Goal: Task Accomplishment & Management: Manage account settings

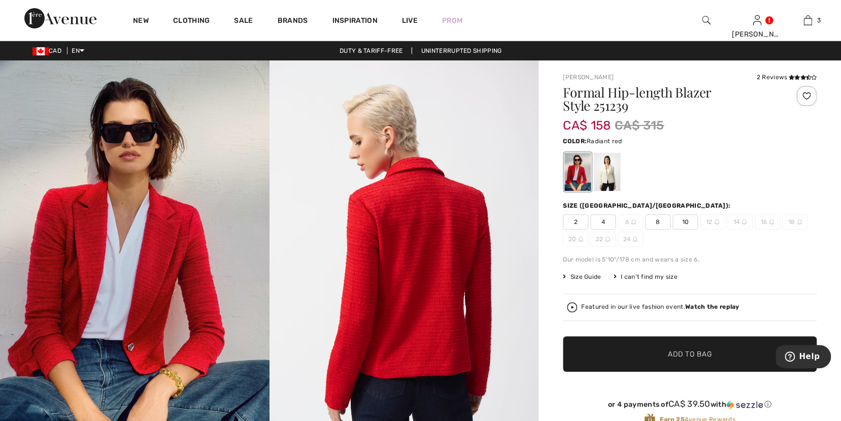
click at [157, 252] on img at bounding box center [135, 262] width 270 height 404
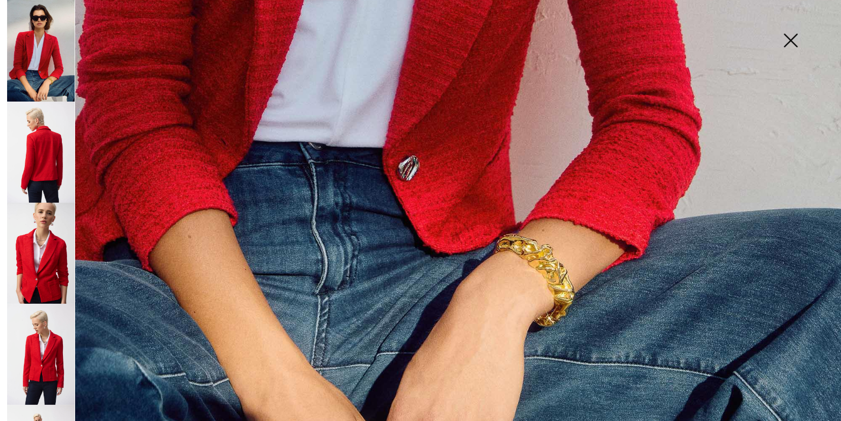
scroll to position [841, 0]
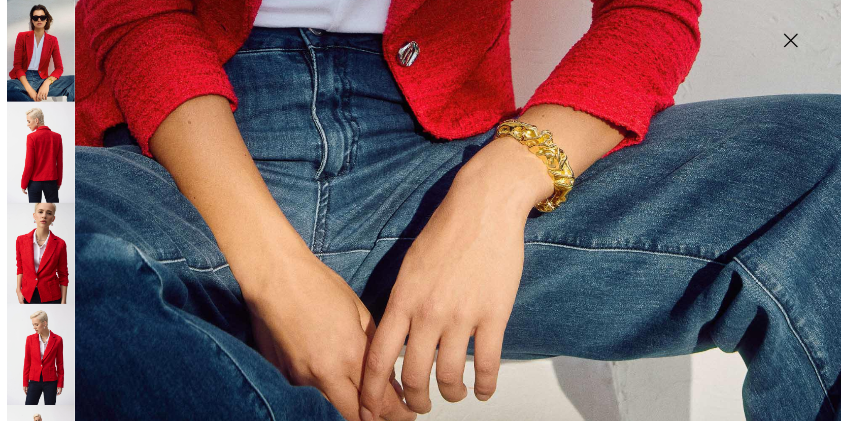
click at [38, 261] on img at bounding box center [41, 253] width 68 height 101
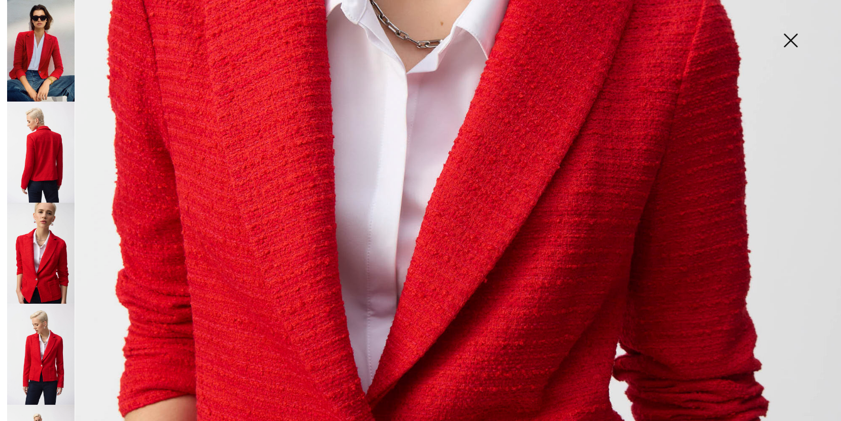
scroll to position [508, 0]
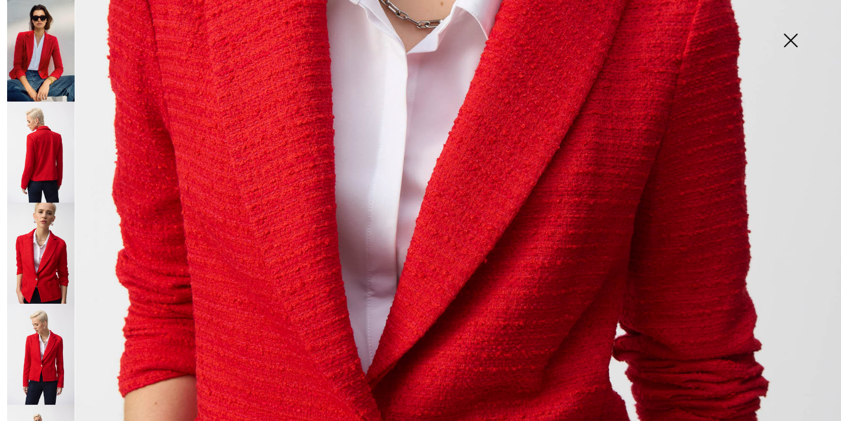
click at [48, 348] on img at bounding box center [41, 354] width 68 height 101
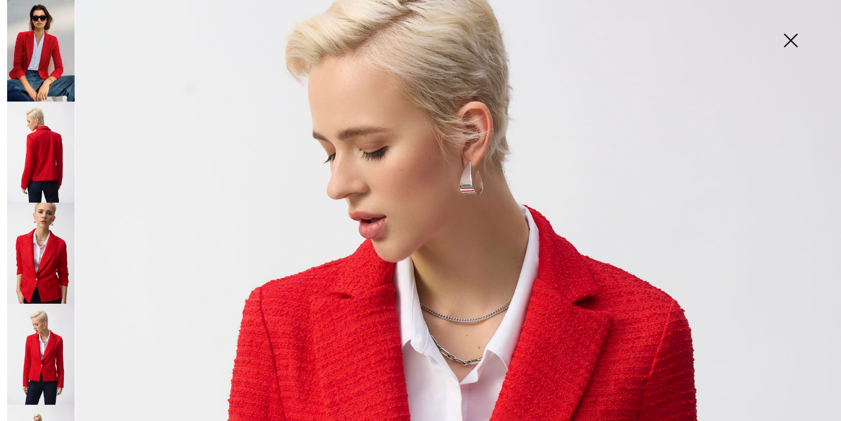
scroll to position [105, 0]
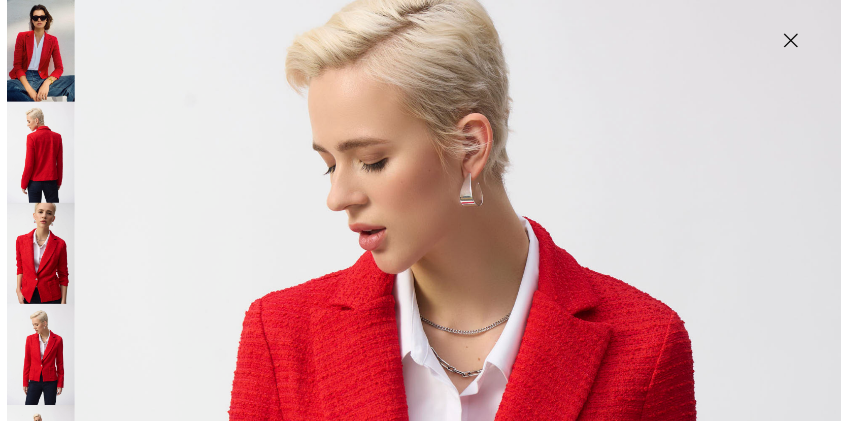
click at [39, 66] on img at bounding box center [41, 51] width 68 height 102
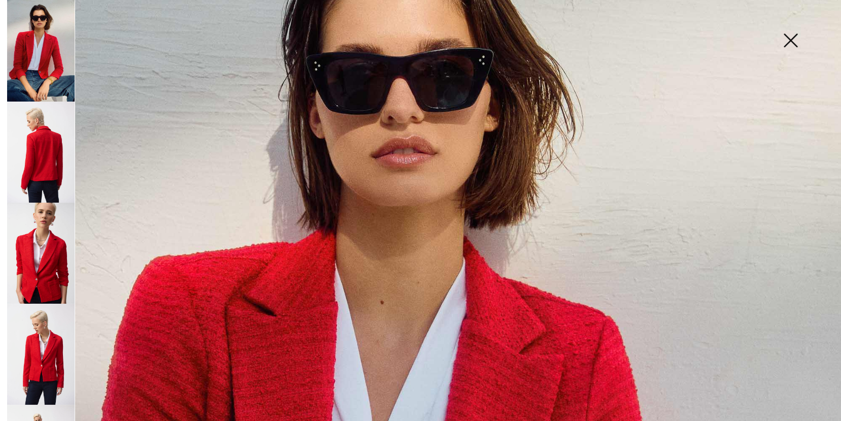
scroll to position [0, 0]
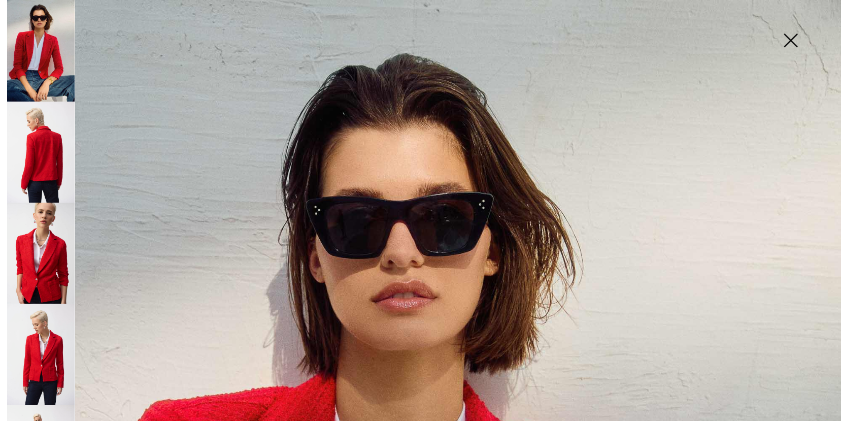
click at [794, 39] on img at bounding box center [790, 41] width 51 height 52
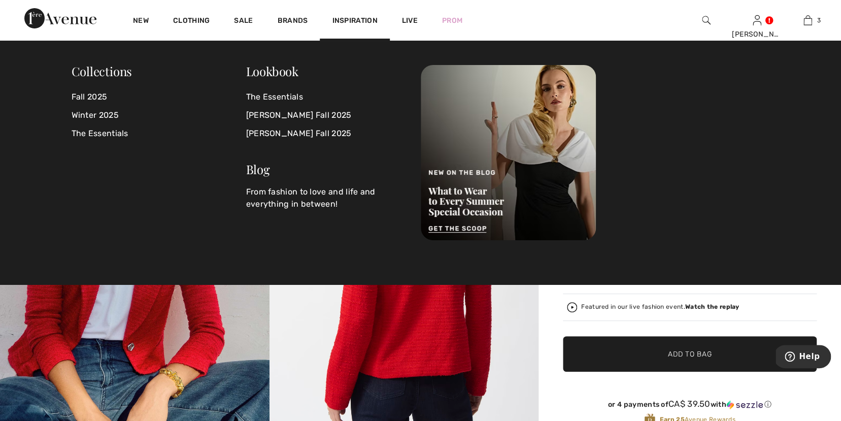
click at [71, 20] on img at bounding box center [60, 18] width 72 height 20
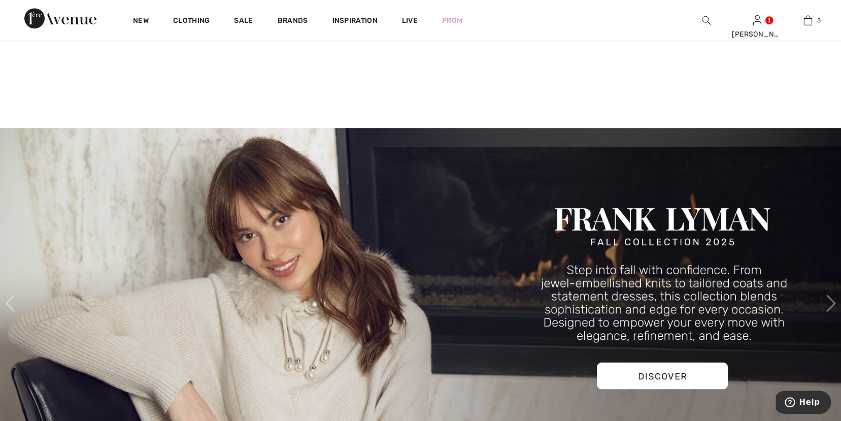
scroll to position [395, 0]
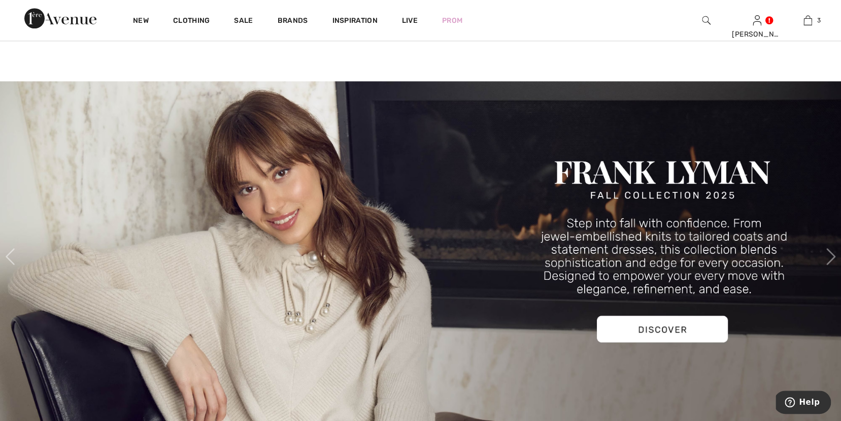
click at [668, 332] on img at bounding box center [420, 256] width 841 height 350
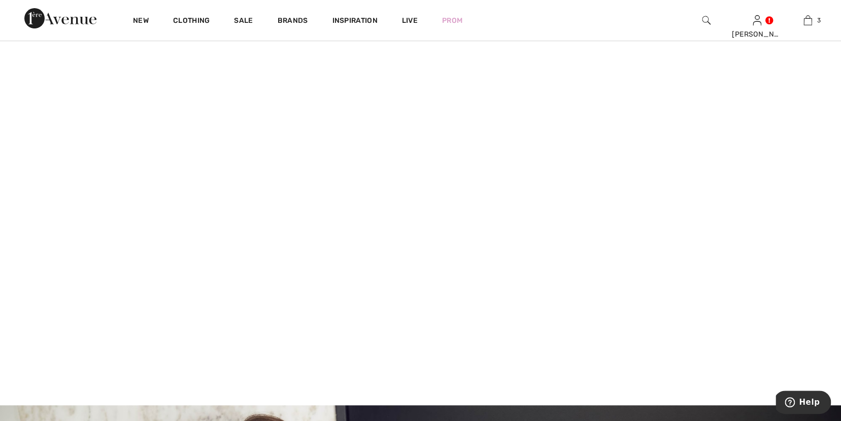
scroll to position [0, 0]
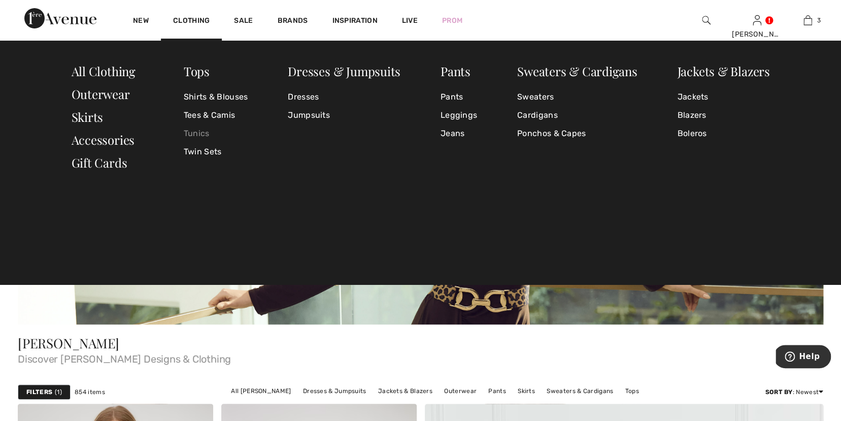
click at [199, 132] on link "Tunics" at bounding box center [216, 133] width 64 height 18
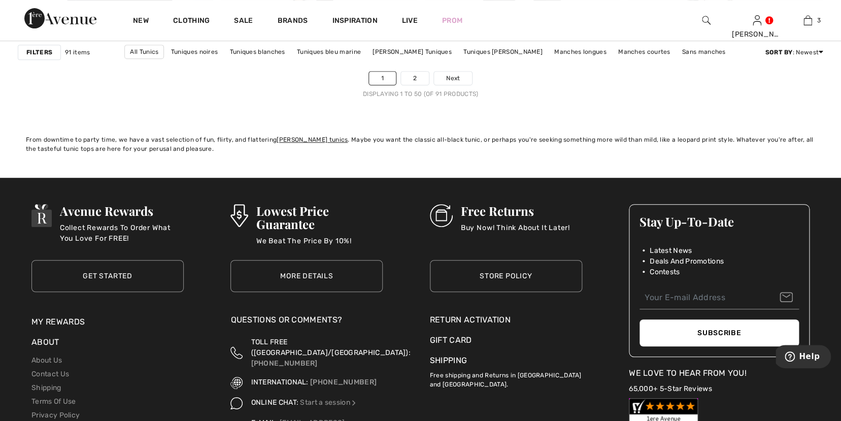
scroll to position [5146, 0]
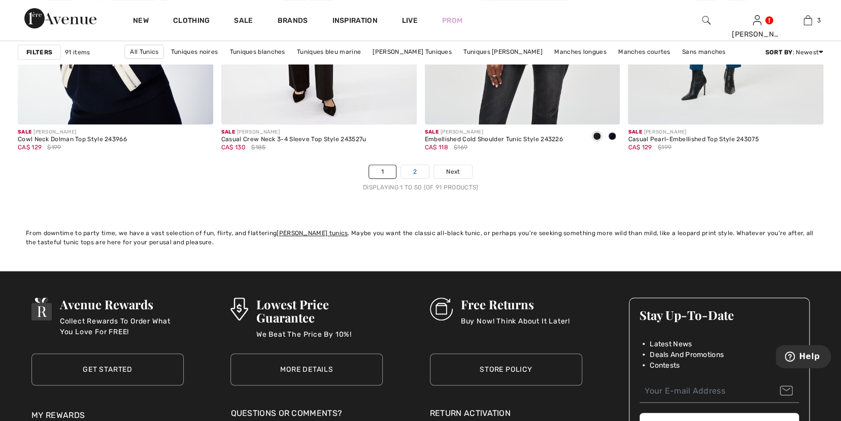
click at [406, 172] on link "2" at bounding box center [415, 171] width 28 height 13
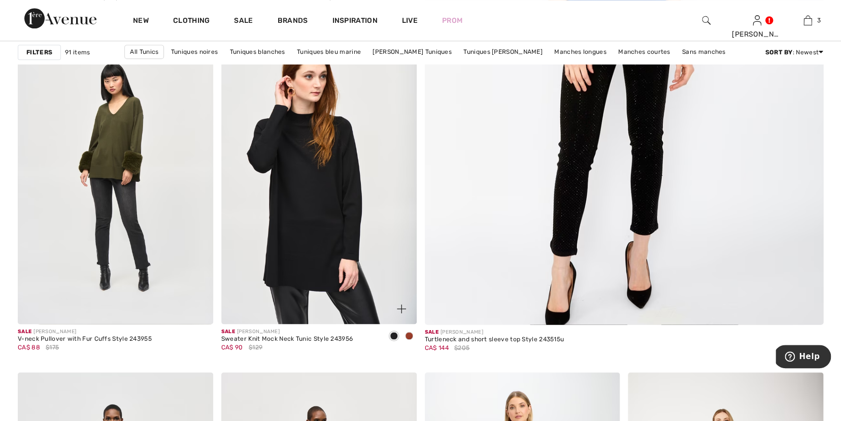
scroll to position [453, 0]
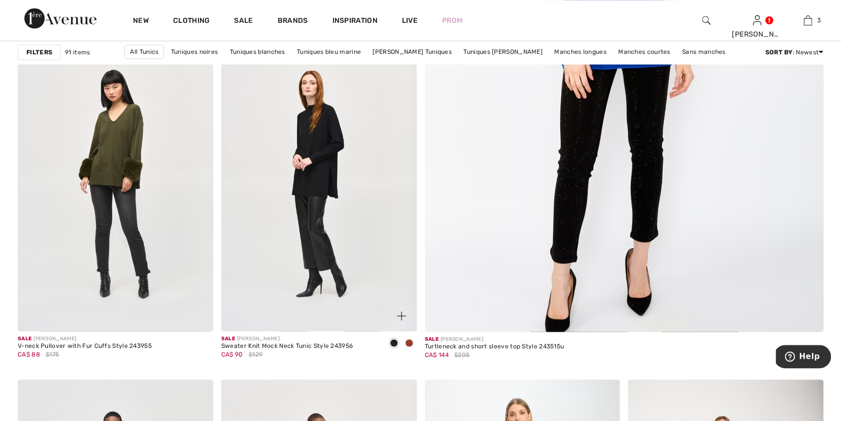
click at [410, 341] on span at bounding box center [409, 343] width 8 height 8
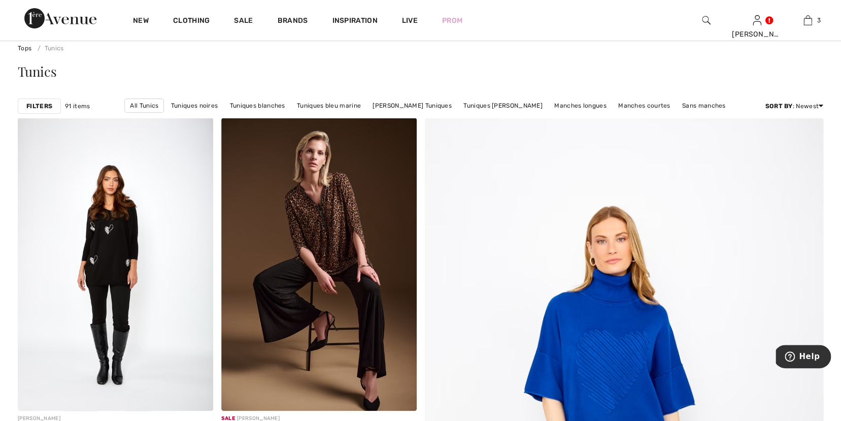
scroll to position [0, 0]
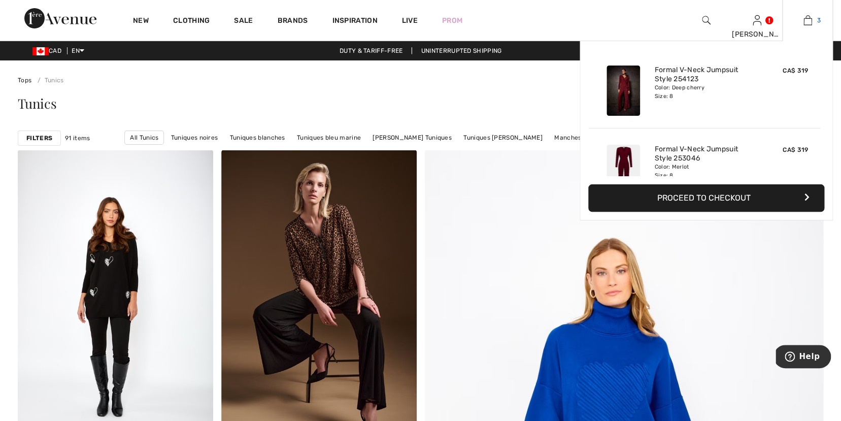
click at [812, 21] on img at bounding box center [808, 20] width 9 height 12
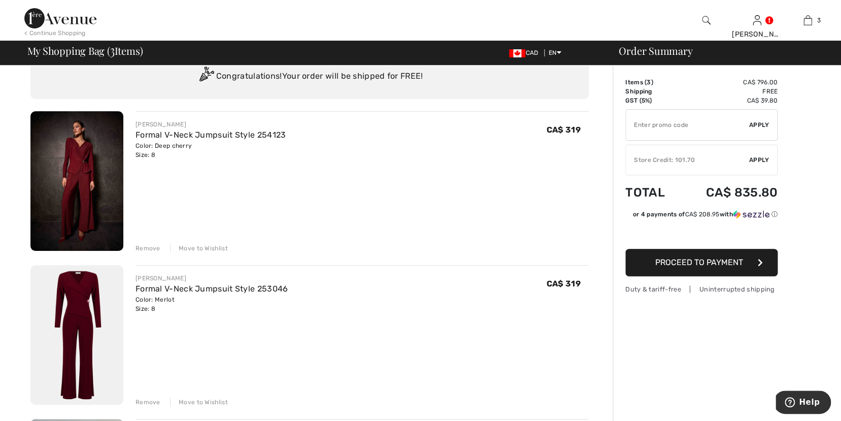
scroll to position [90, 0]
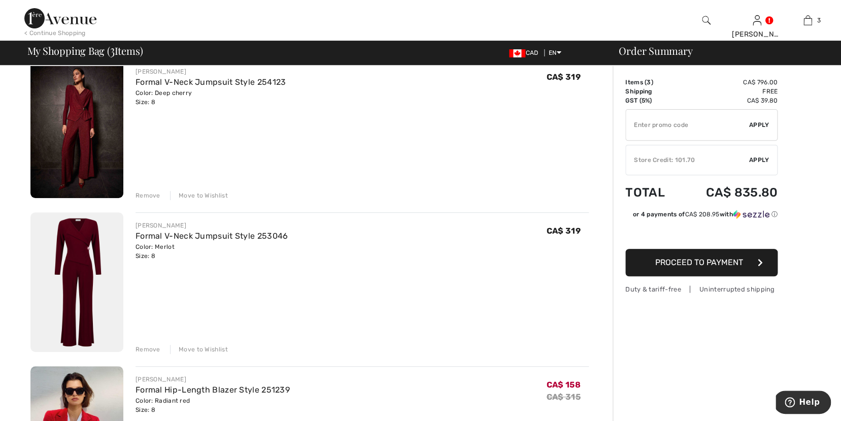
click at [212, 194] on div "Move to Wishlist" at bounding box center [199, 195] width 58 height 9
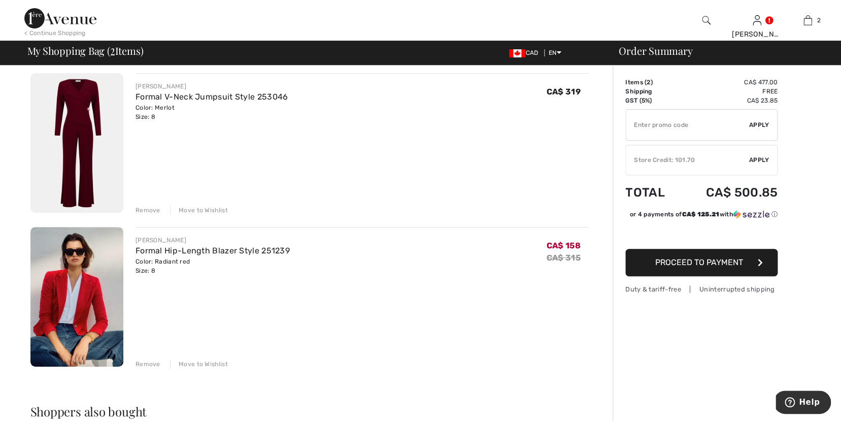
scroll to position [59, 0]
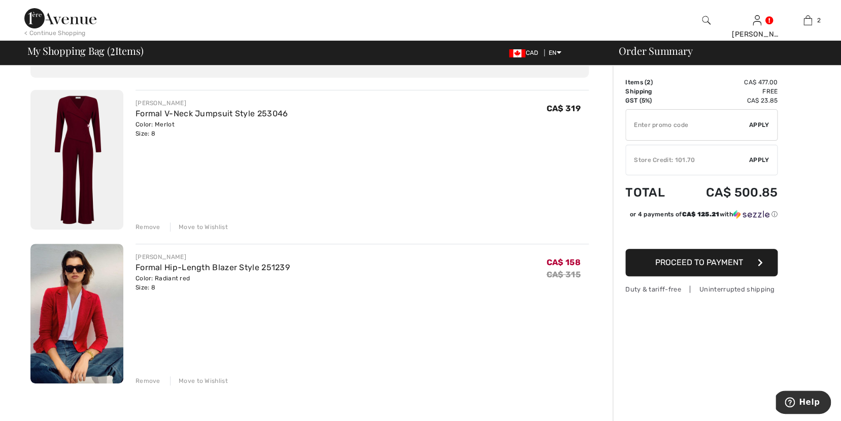
click at [82, 156] on img at bounding box center [76, 160] width 93 height 140
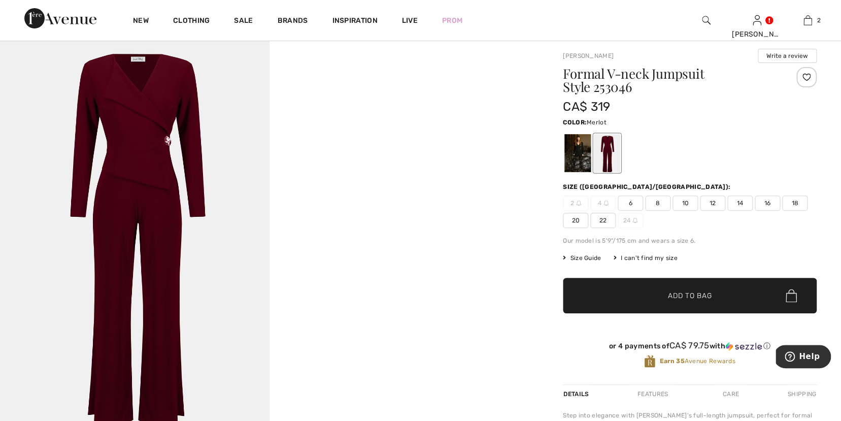
scroll to position [23, 0]
click at [575, 156] on div at bounding box center [578, 154] width 26 height 38
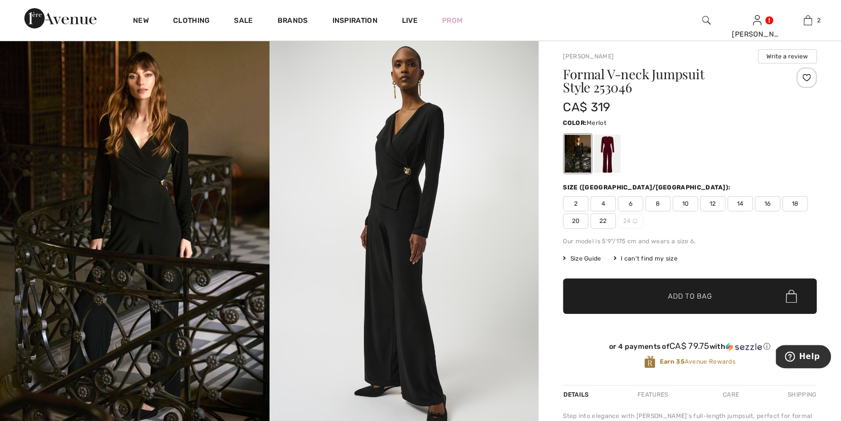
click at [610, 152] on div at bounding box center [607, 154] width 26 height 38
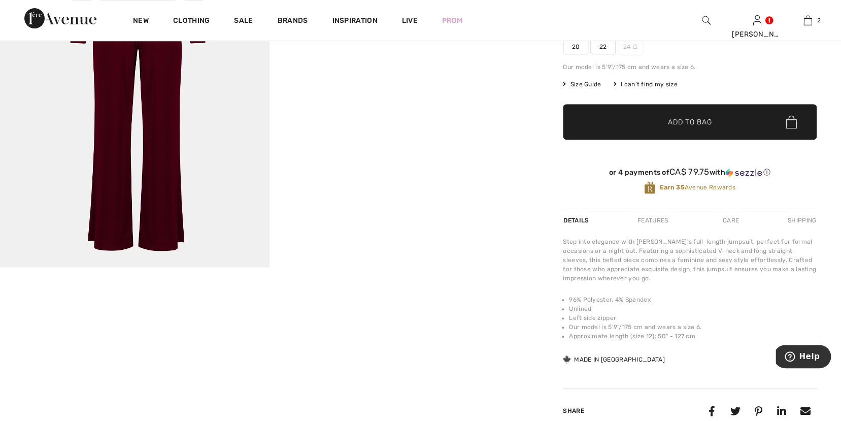
scroll to position [200, 0]
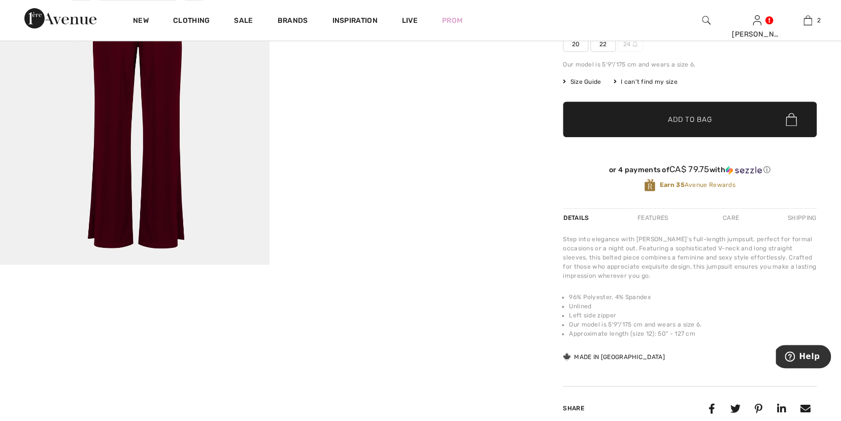
click at [181, 230] on img at bounding box center [135, 62] width 270 height 404
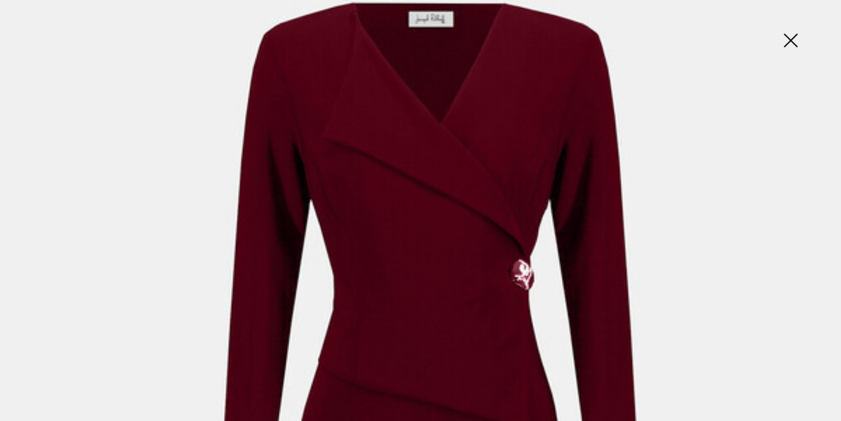
scroll to position [0, 0]
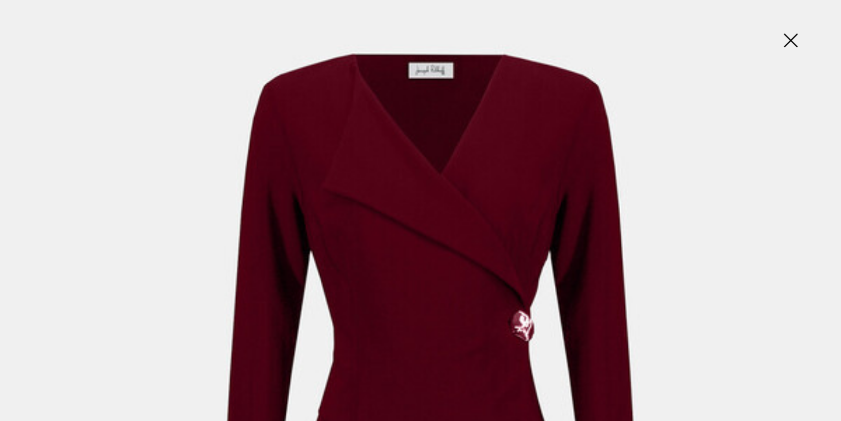
click at [795, 40] on img at bounding box center [790, 41] width 51 height 52
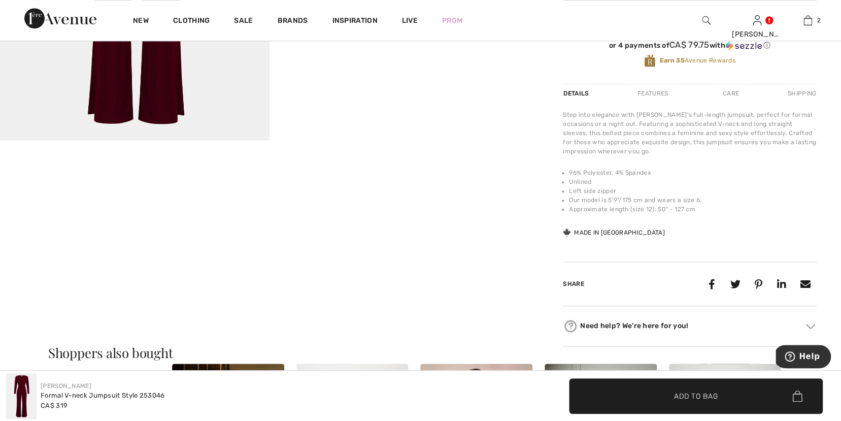
scroll to position [320, 0]
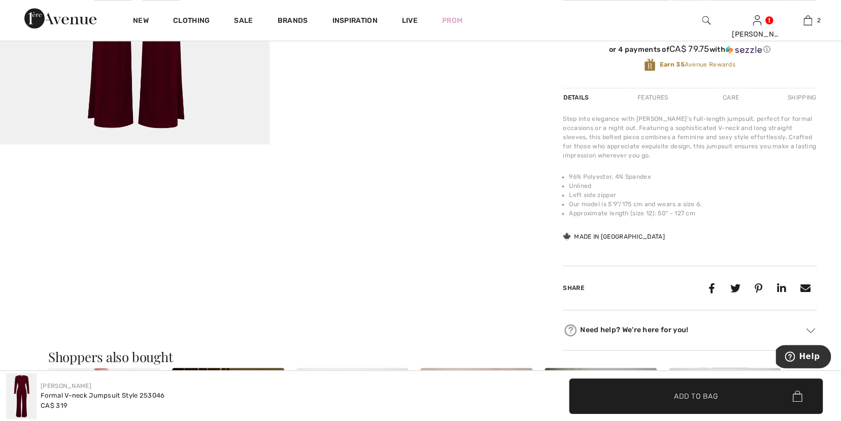
drag, startPoint x: 626, startPoint y: 142, endPoint x: 732, endPoint y: 162, distance: 107.5
click at [732, 160] on div "Step into elegance with Joseph Ribkoff's full-length jumpsuit, perfect for form…" at bounding box center [690, 137] width 254 height 46
click at [734, 166] on div "Step into elegance with Joseph Ribkoff's full-length jumpsuit, perfect for form…" at bounding box center [690, 178] width 254 height 128
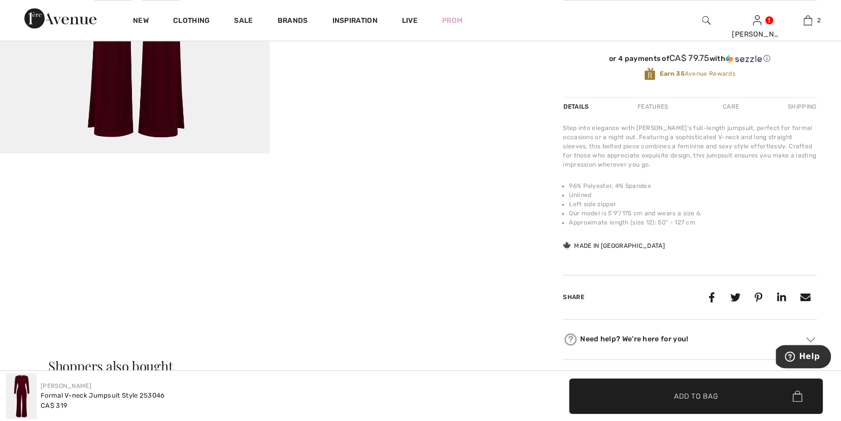
scroll to position [311, 0]
click at [651, 111] on div "Features" at bounding box center [653, 107] width 48 height 18
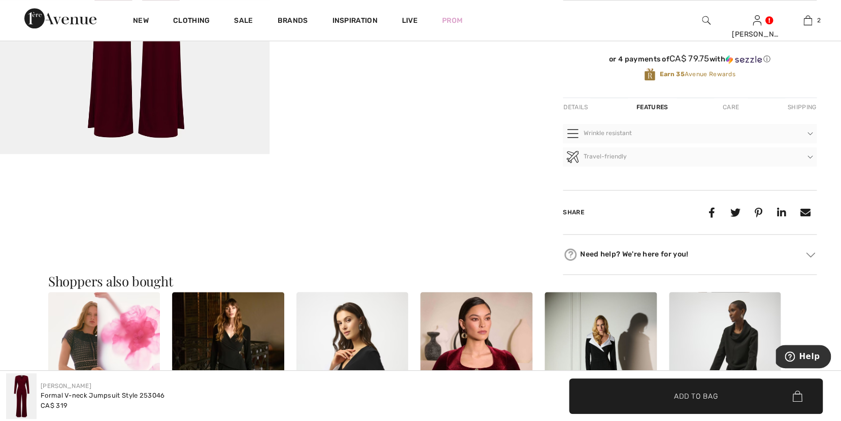
click at [732, 112] on div "Care" at bounding box center [731, 107] width 34 height 18
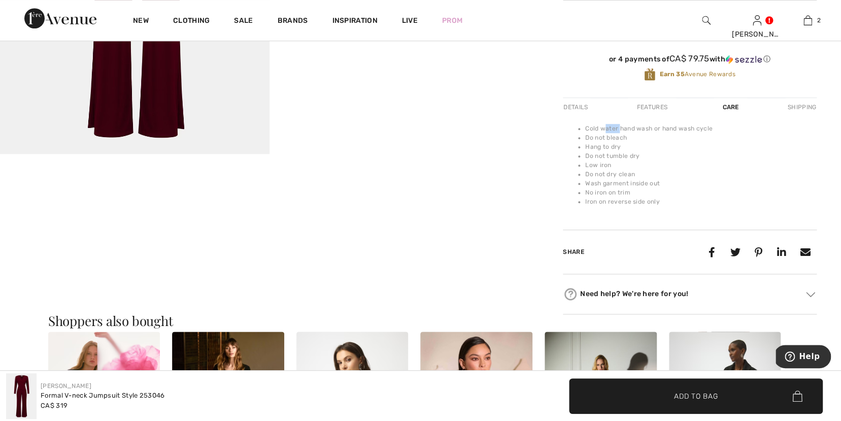
drag, startPoint x: 603, startPoint y: 135, endPoint x: 663, endPoint y: 134, distance: 59.9
click at [647, 133] on li "Cold water hand wash or hand wash cycle" at bounding box center [702, 128] width 232 height 9
drag, startPoint x: 664, startPoint y: 134, endPoint x: 692, endPoint y: 136, distance: 28.5
click at [696, 139] on ul "Cold water hand wash or hand wash cycle Do not bleach Hang to dry Do not tumble…" at bounding box center [690, 165] width 254 height 82
click at [700, 142] on li "Do not bleach" at bounding box center [702, 137] width 232 height 9
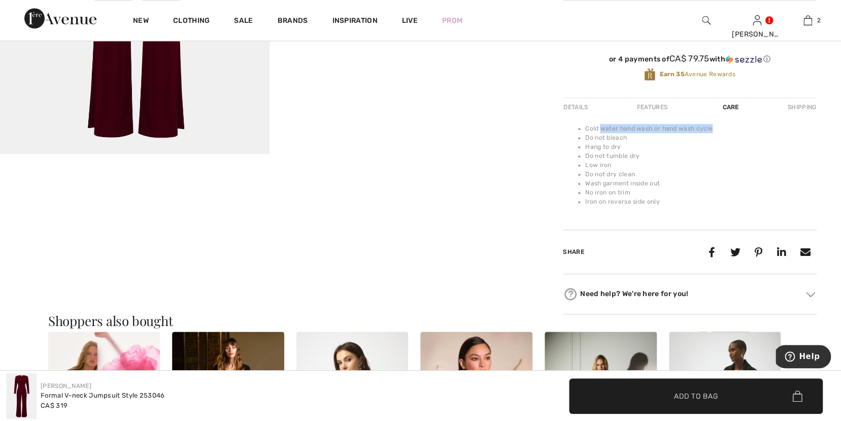
drag, startPoint x: 601, startPoint y: 135, endPoint x: 713, endPoint y: 136, distance: 112.2
click at [713, 133] on li "Cold water hand wash or hand wash cycle" at bounding box center [702, 128] width 232 height 9
drag, startPoint x: 604, startPoint y: 193, endPoint x: 669, endPoint y: 193, distance: 65.0
click at [669, 188] on li "Wash garment inside out" at bounding box center [702, 183] width 232 height 9
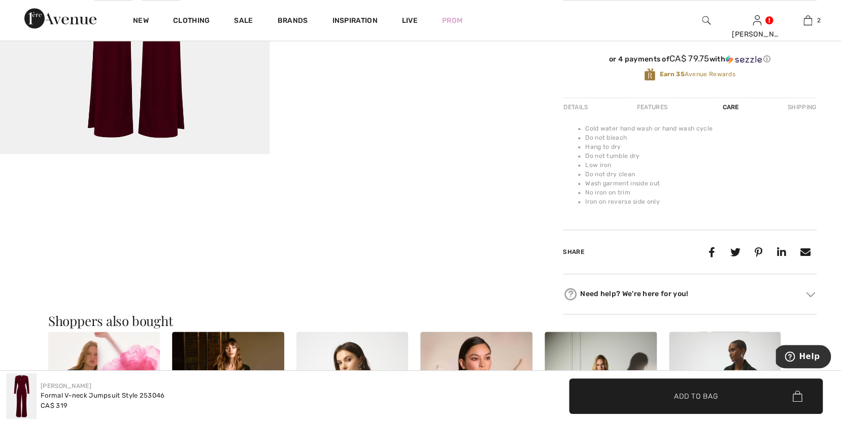
click at [669, 188] on li "Wash garment inside out" at bounding box center [702, 183] width 232 height 9
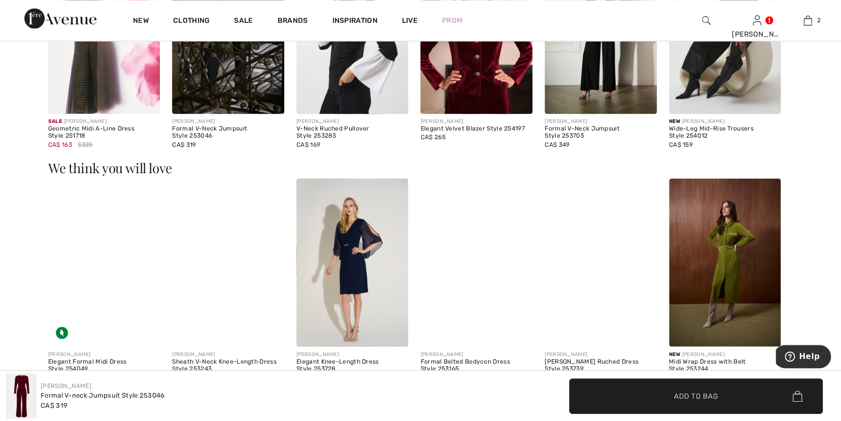
scroll to position [698, 0]
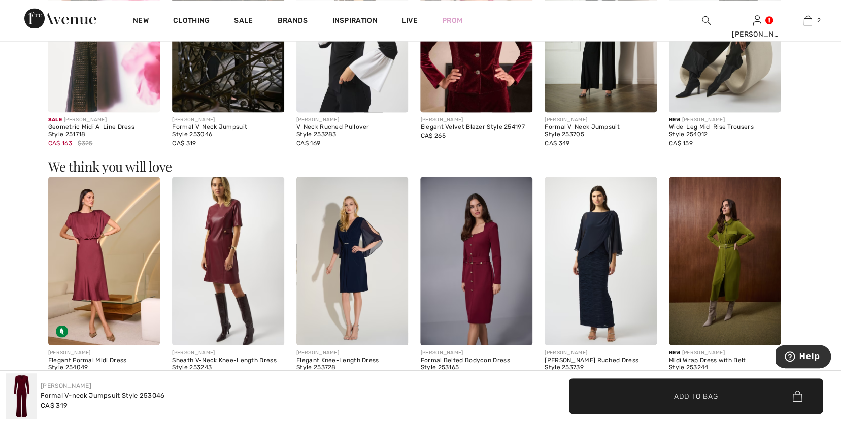
click at [488, 288] on img at bounding box center [476, 261] width 112 height 168
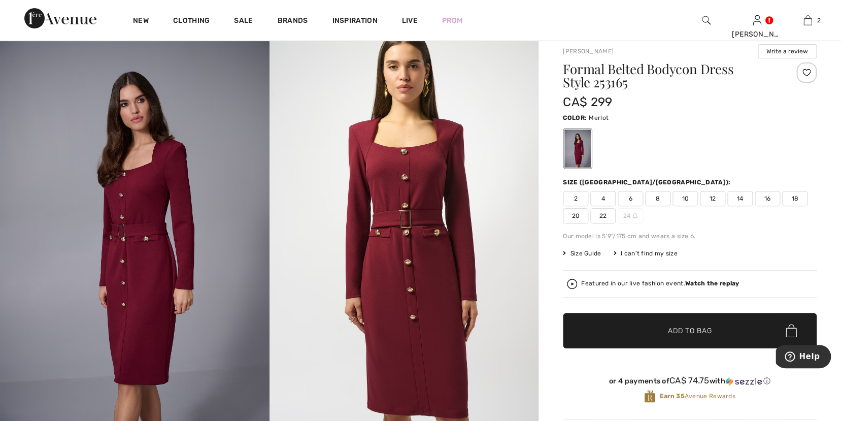
scroll to position [22, 0]
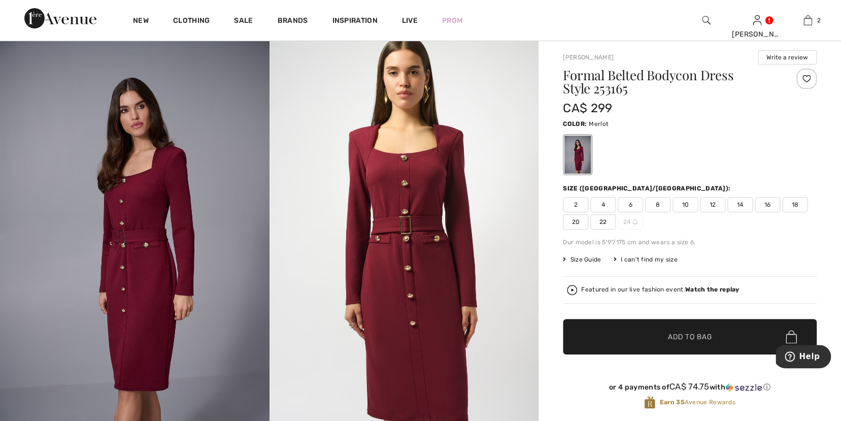
click at [657, 204] on span "8" at bounding box center [657, 204] width 25 height 15
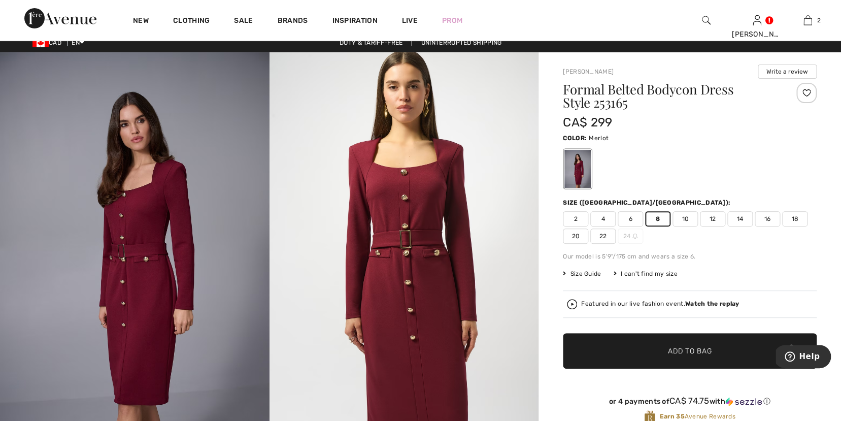
scroll to position [2, 0]
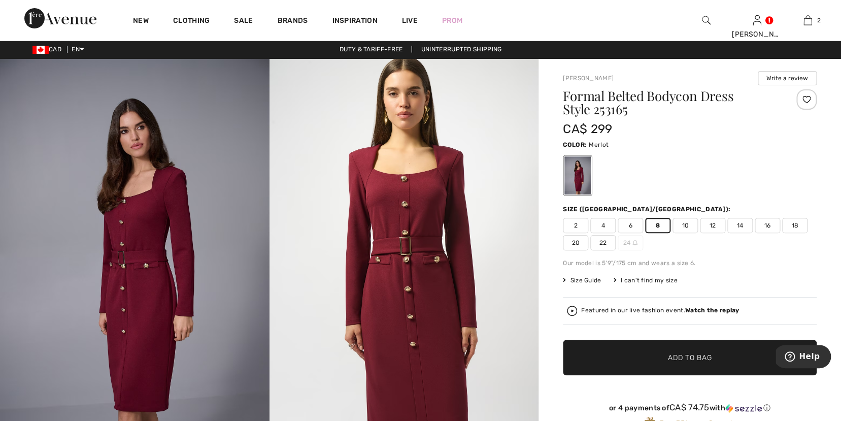
click at [681, 355] on span "Add to Bag" at bounding box center [690, 357] width 44 height 11
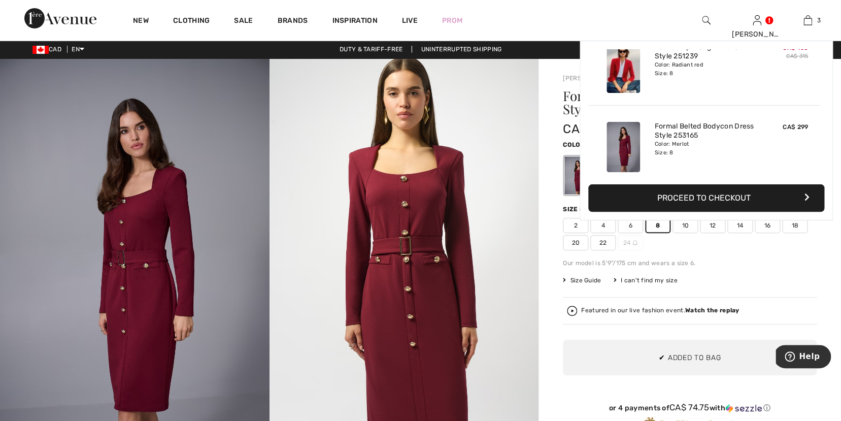
scroll to position [111, 0]
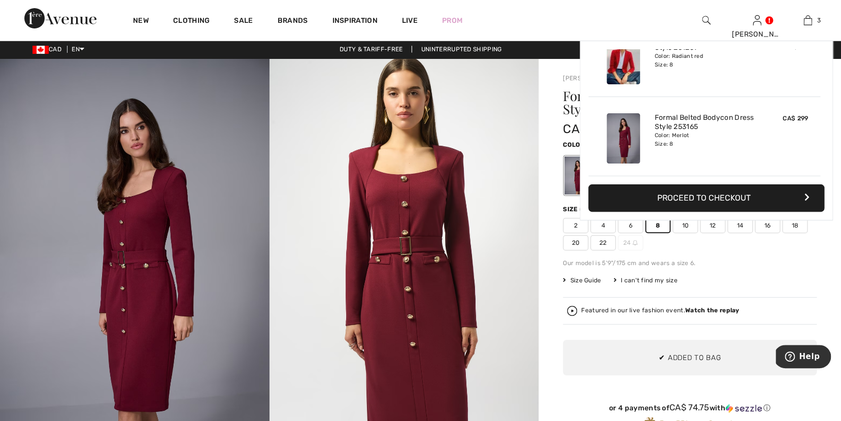
click at [398, 251] on img at bounding box center [405, 261] width 270 height 404
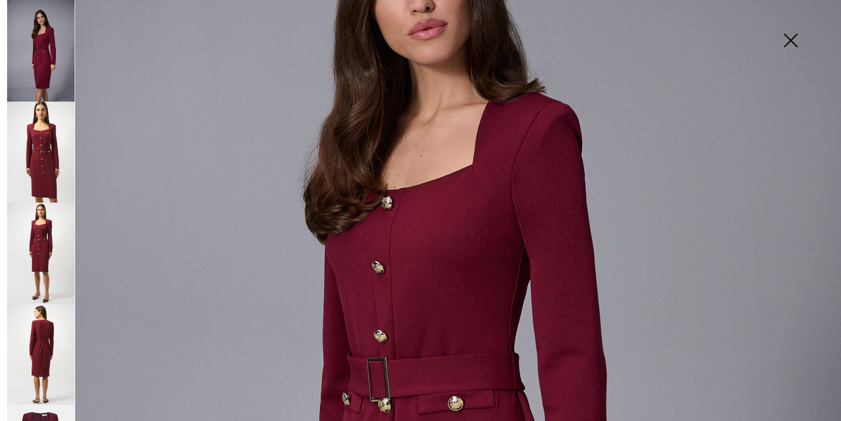
scroll to position [190, 0]
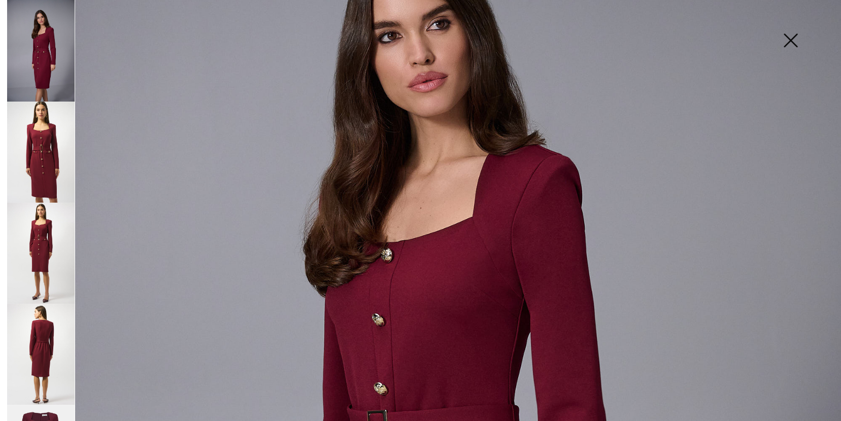
click at [42, 173] on img at bounding box center [41, 152] width 68 height 101
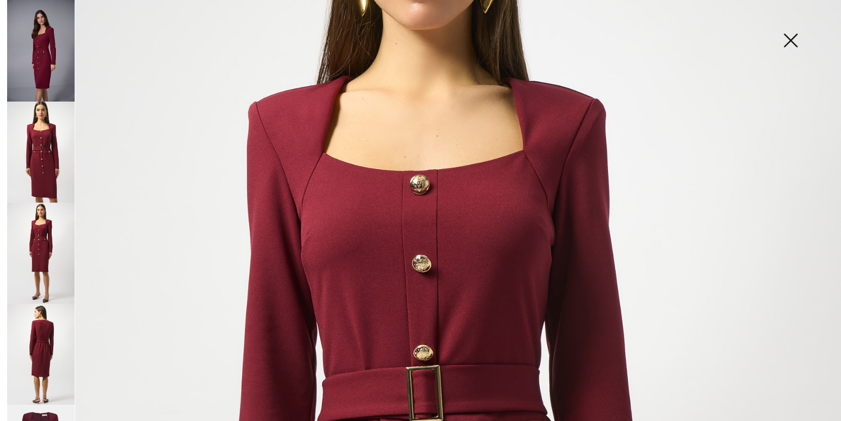
click at [37, 240] on img at bounding box center [41, 253] width 68 height 101
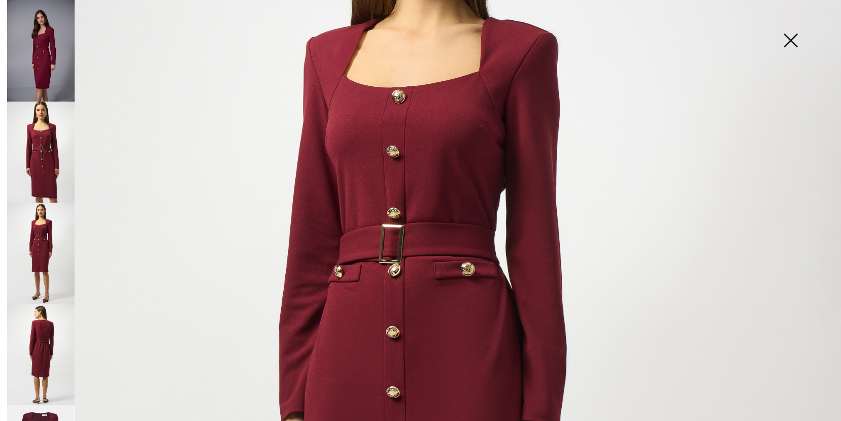
click at [793, 39] on img at bounding box center [790, 41] width 51 height 52
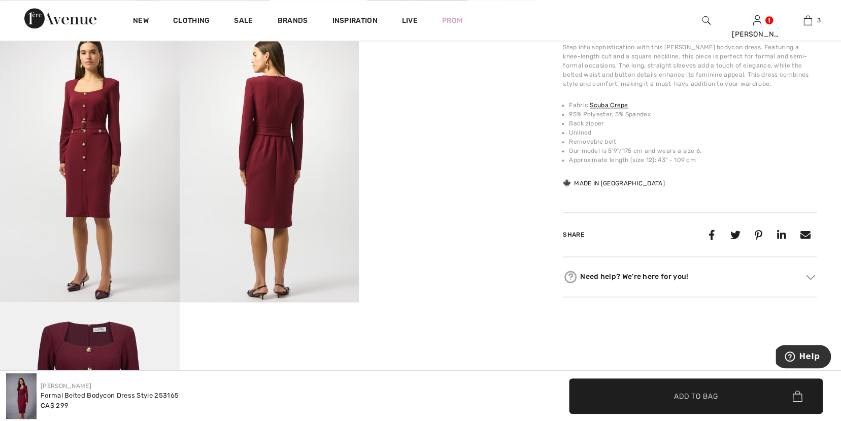
scroll to position [591, 0]
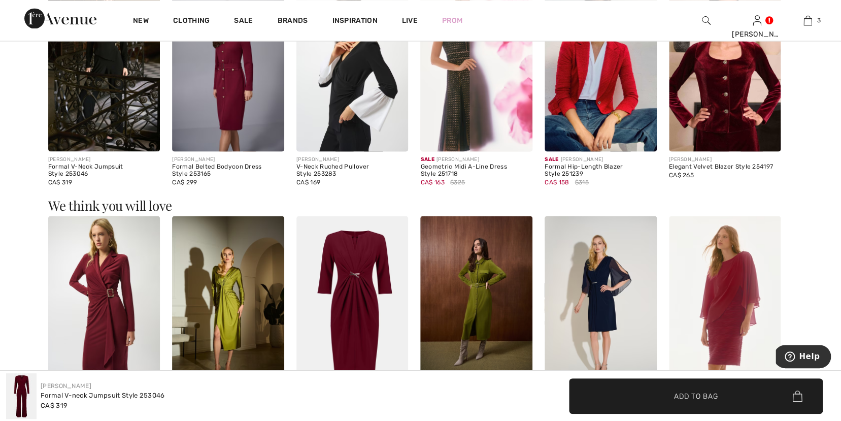
scroll to position [714, 0]
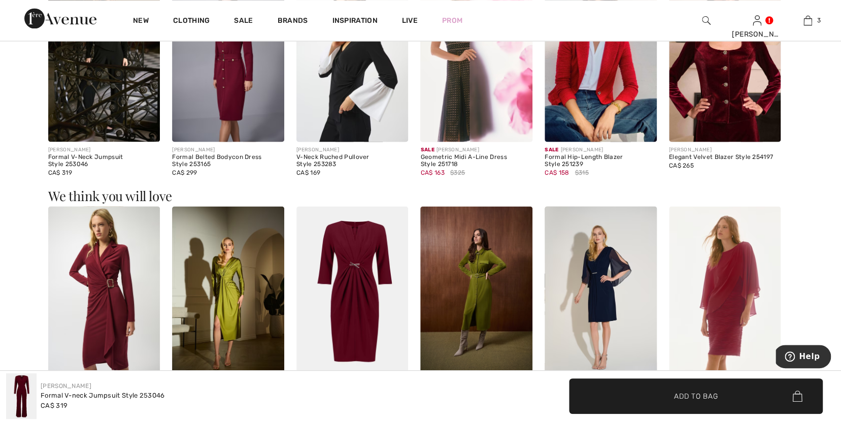
click at [732, 103] on img at bounding box center [725, 58] width 112 height 168
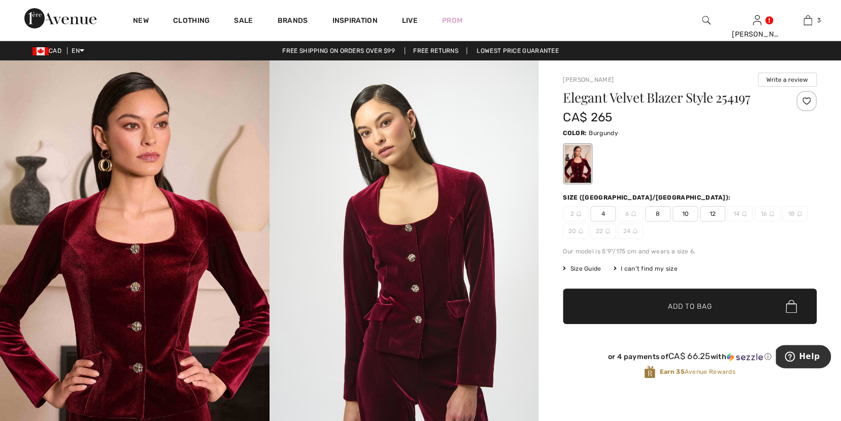
click at [707, 18] on img at bounding box center [706, 20] width 9 height 12
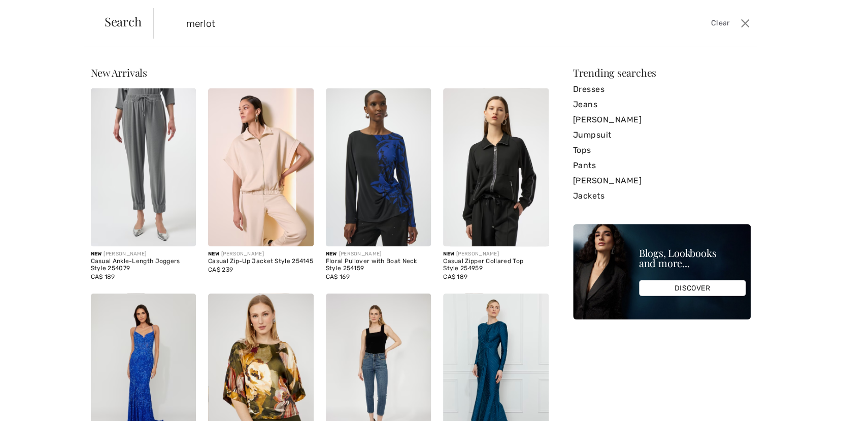
type input "merlot"
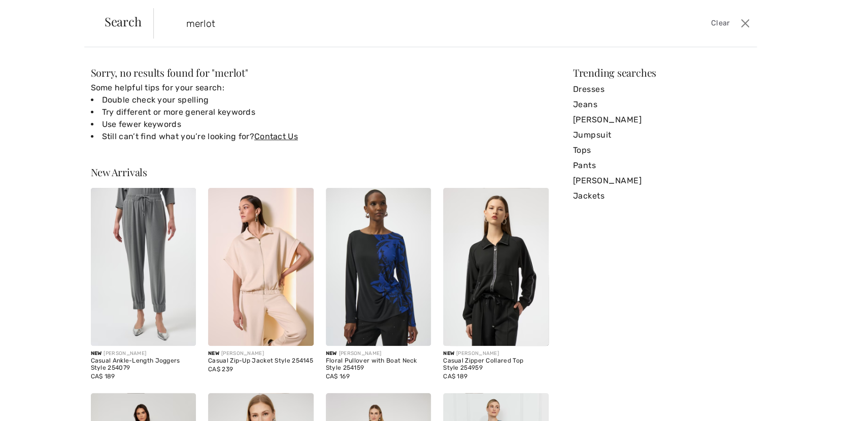
click at [128, 25] on span "Search" at bounding box center [123, 21] width 37 height 12
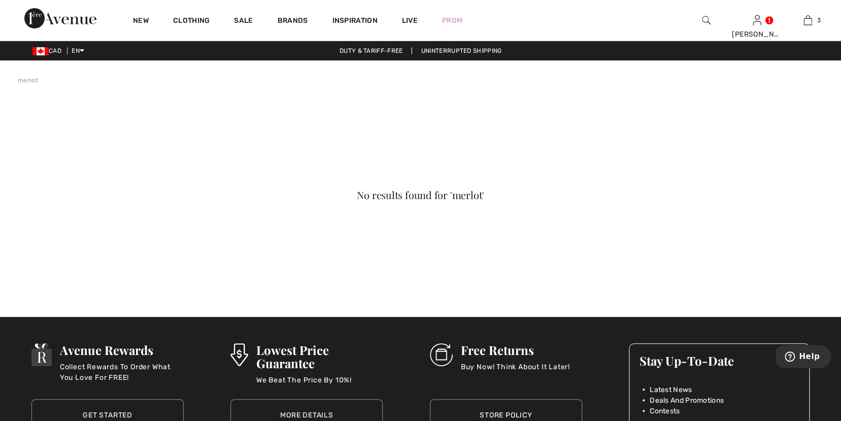
click at [707, 18] on img at bounding box center [706, 20] width 9 height 12
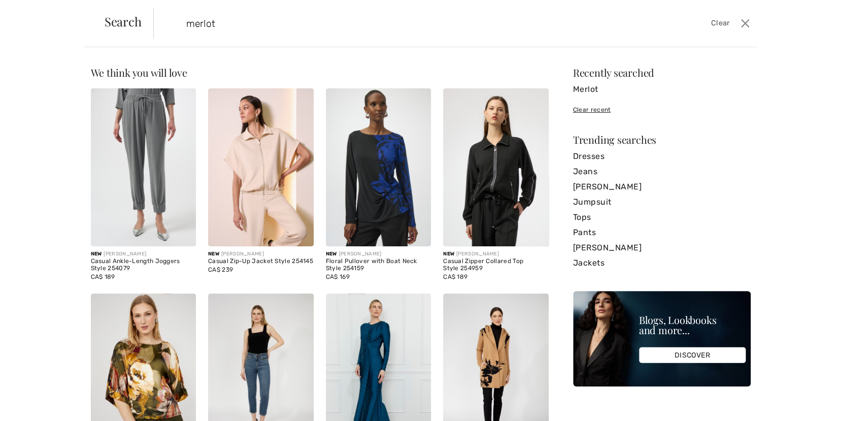
type input "merlot"
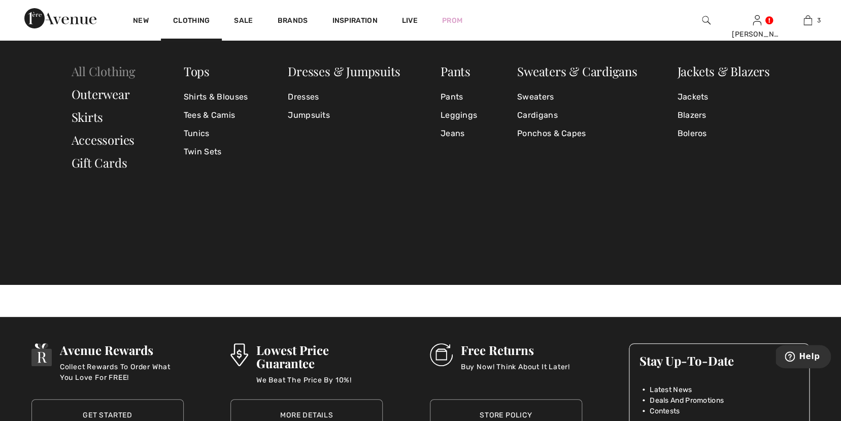
click at [116, 73] on link "All Clothing" at bounding box center [104, 71] width 64 height 16
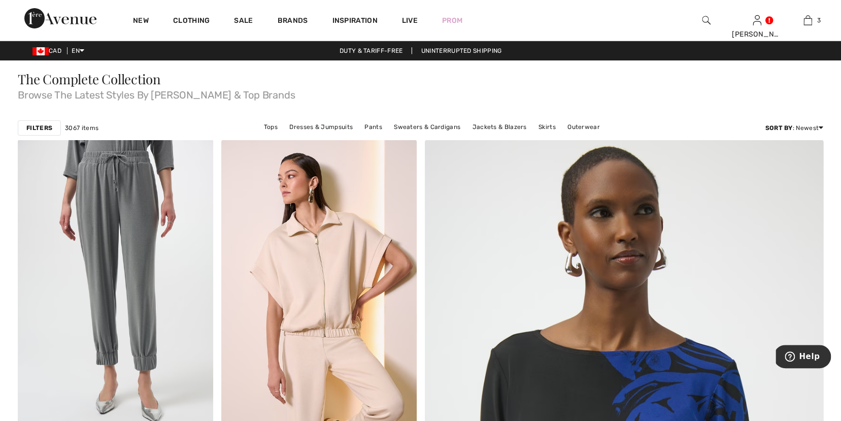
click at [47, 124] on strong "Filters" at bounding box center [39, 127] width 26 height 9
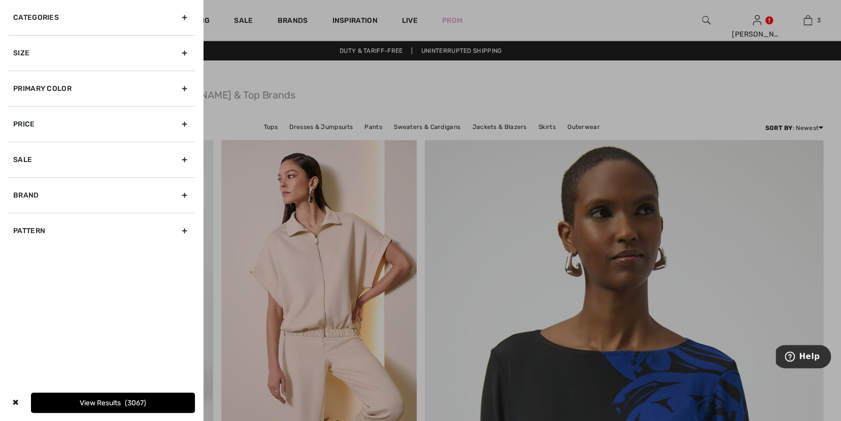
click at [185, 87] on div "Primary Color" at bounding box center [101, 89] width 187 height 36
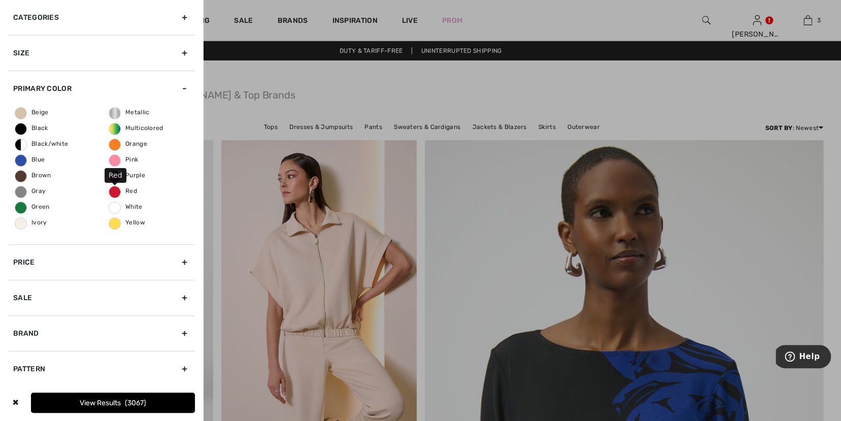
click at [118, 188] on span "Red" at bounding box center [123, 190] width 28 height 7
click at [0, 0] on input "Red" at bounding box center [0, 0] width 0 height 0
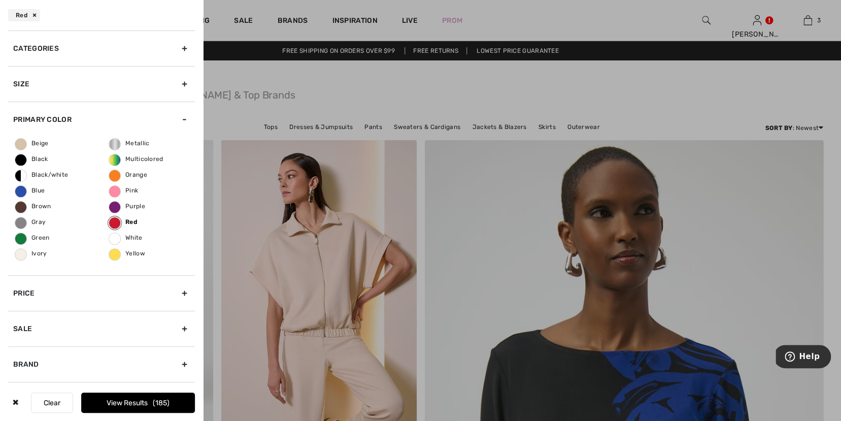
click at [125, 402] on button "View Results 185" at bounding box center [138, 403] width 114 height 20
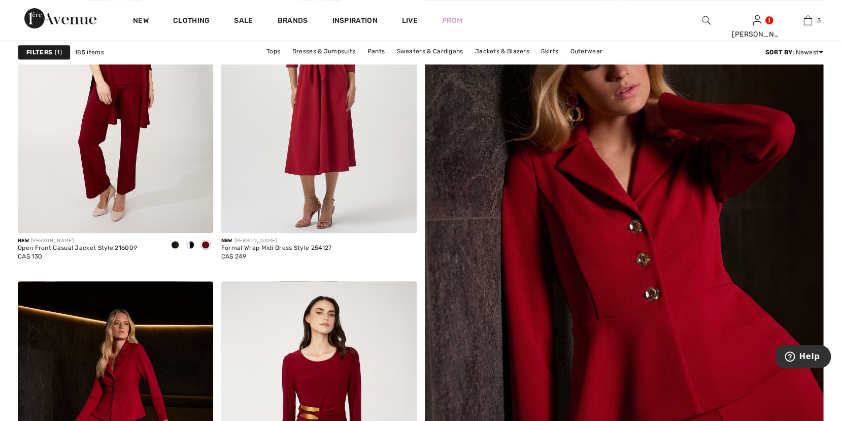
scroll to position [293, 0]
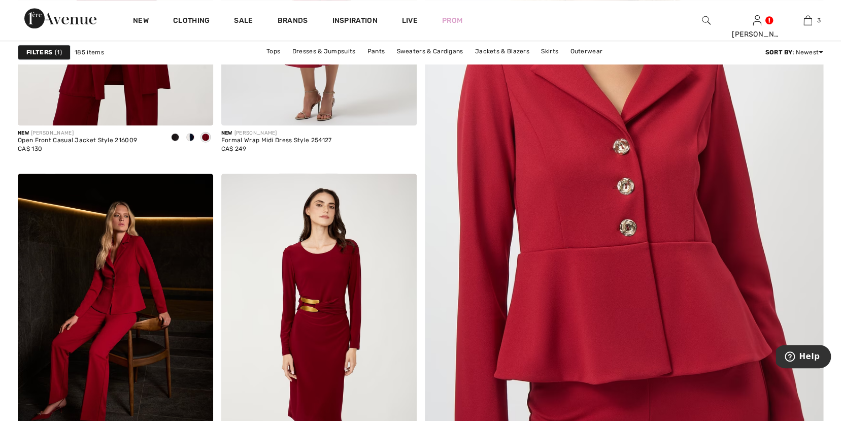
click at [629, 181] on img at bounding box center [624, 191] width 479 height 718
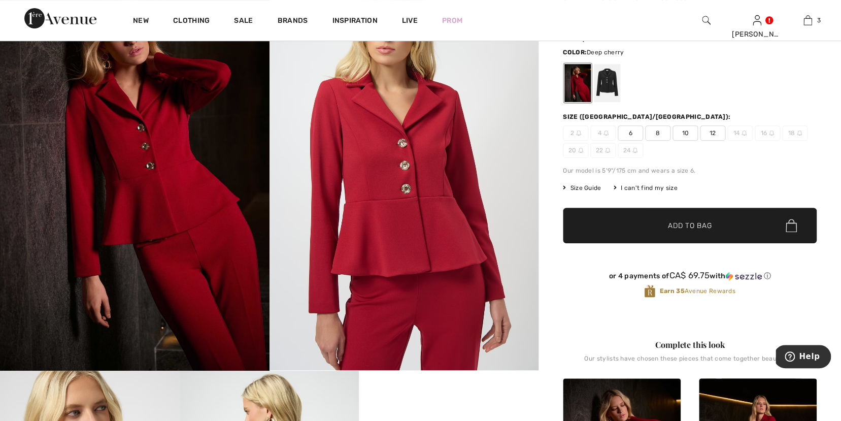
scroll to position [86, 0]
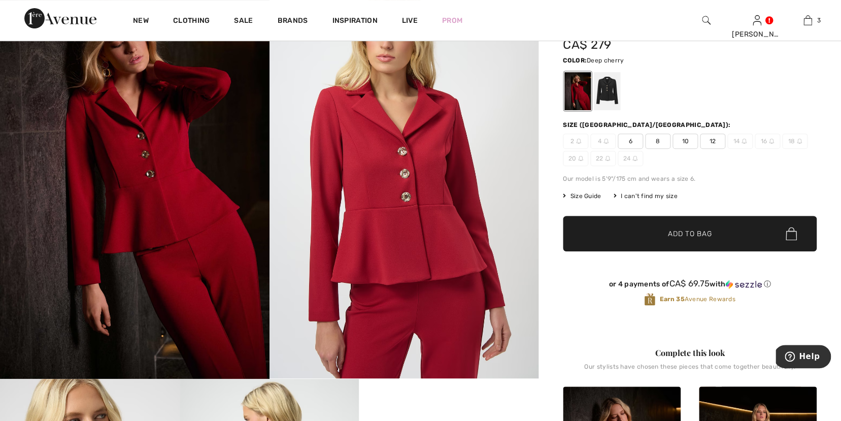
click at [421, 149] on img at bounding box center [405, 177] width 270 height 404
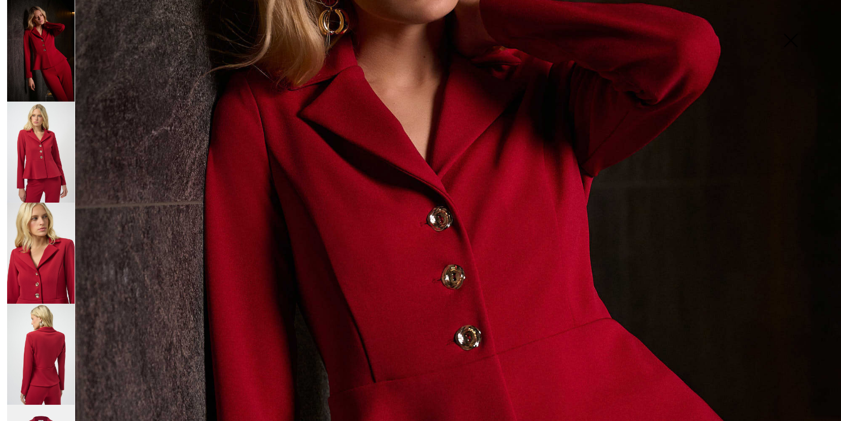
scroll to position [283, 0]
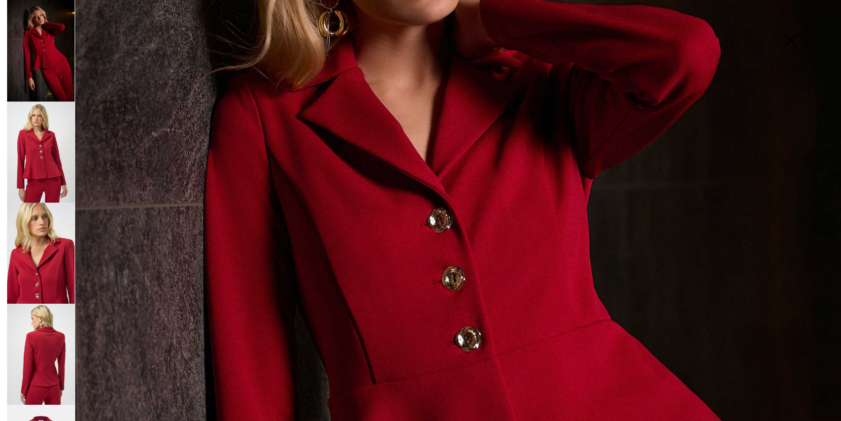
click at [57, 255] on img at bounding box center [41, 253] width 68 height 101
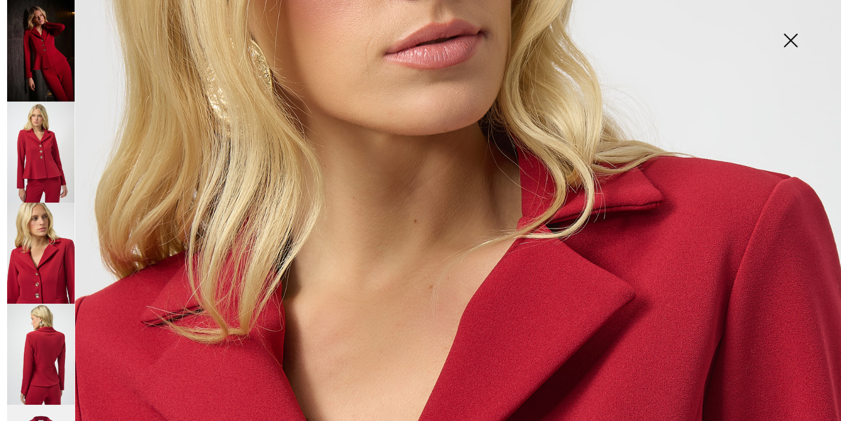
click at [43, 170] on img at bounding box center [41, 152] width 68 height 101
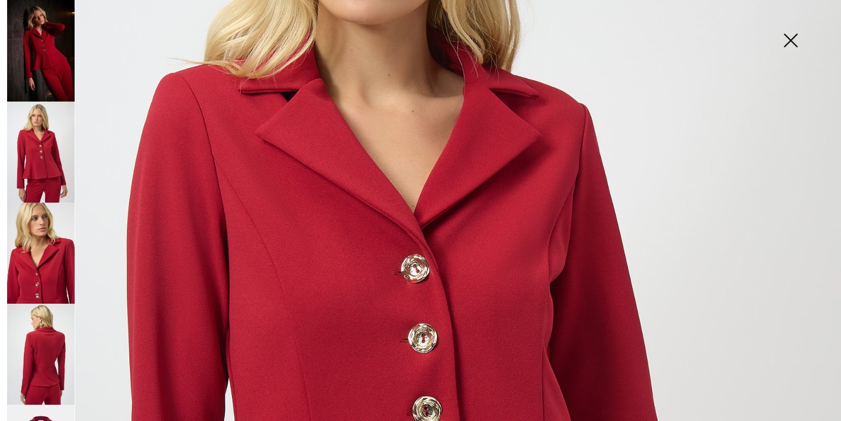
click at [42, 89] on img at bounding box center [41, 51] width 68 height 102
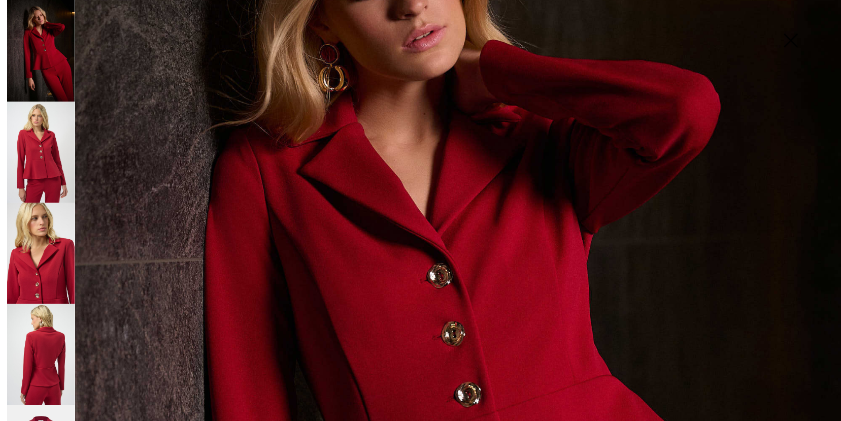
scroll to position [225, 0]
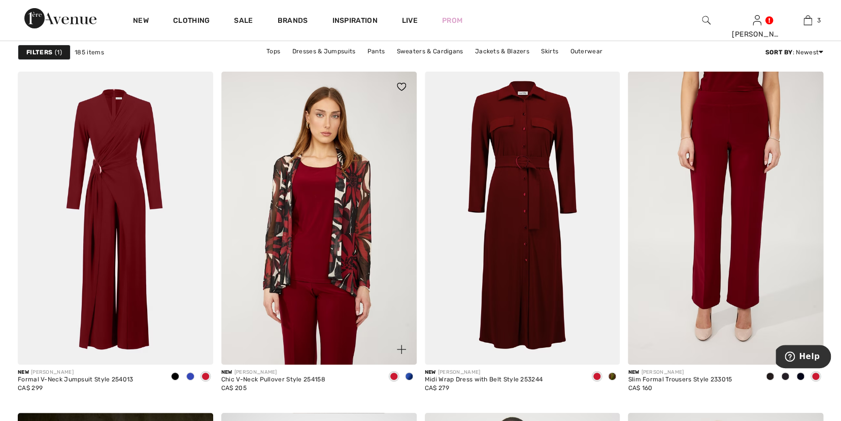
scroll to position [1553, 0]
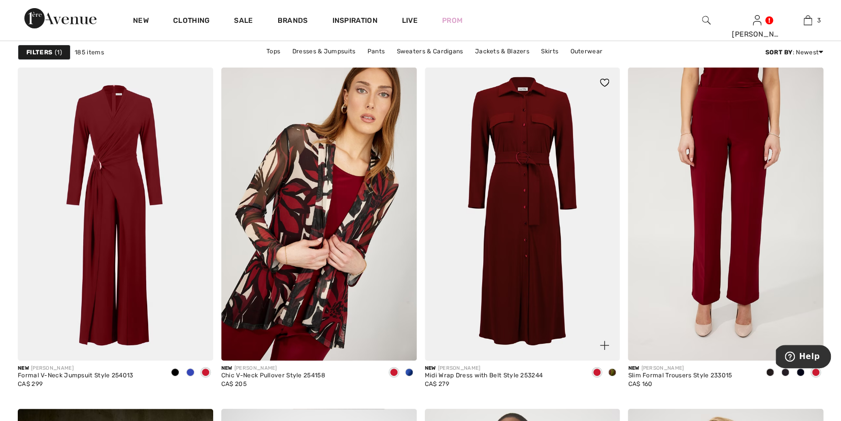
click at [522, 238] on img at bounding box center [523, 214] width 196 height 293
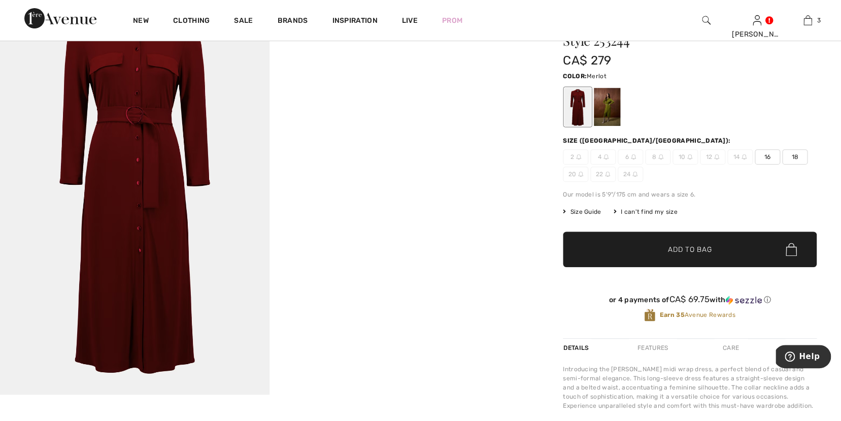
click at [572, 109] on div at bounding box center [578, 107] width 26 height 38
click at [609, 109] on div at bounding box center [607, 107] width 26 height 38
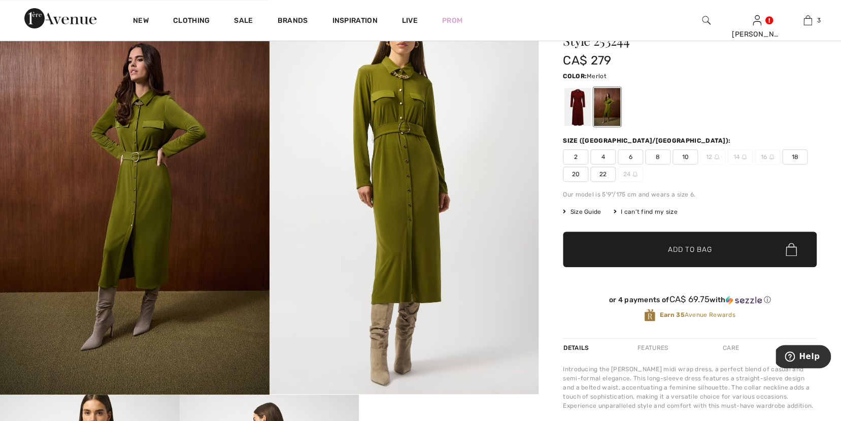
click at [577, 111] on div at bounding box center [578, 107] width 26 height 38
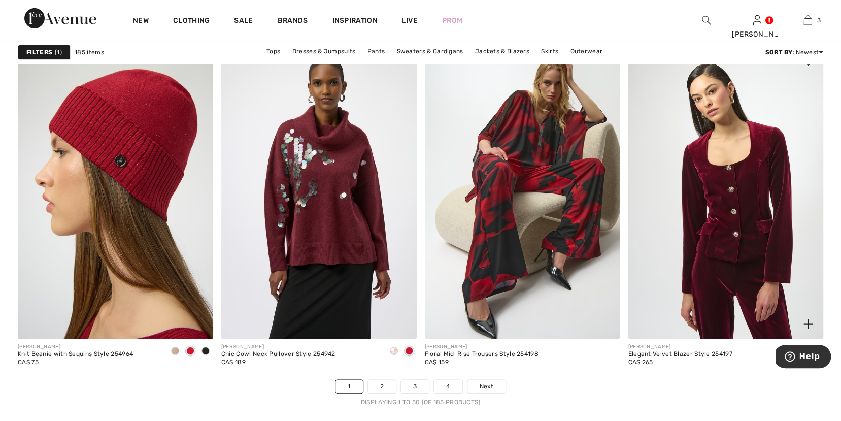
scroll to position [5170, 0]
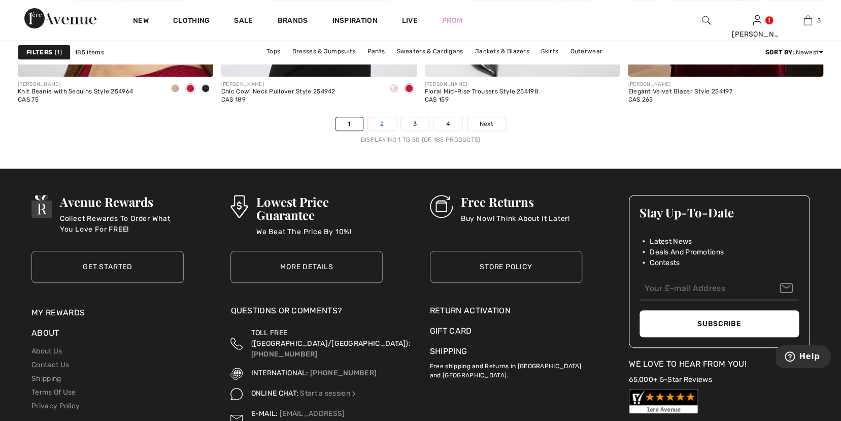
click at [379, 120] on link "2" at bounding box center [382, 123] width 28 height 13
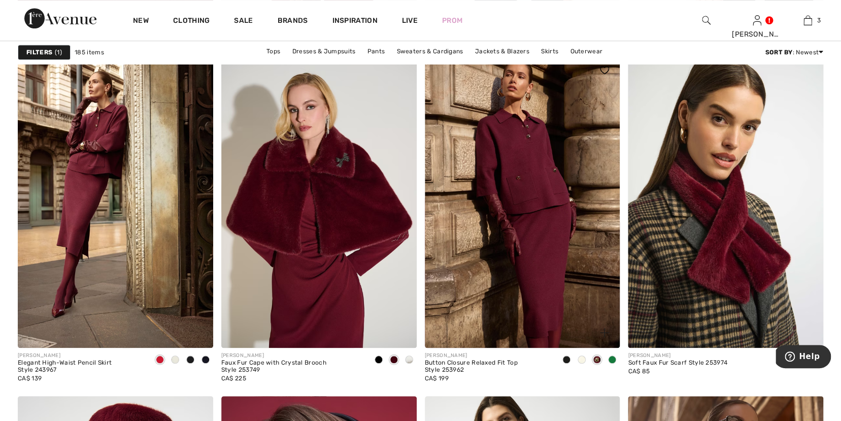
scroll to position [1894, 0]
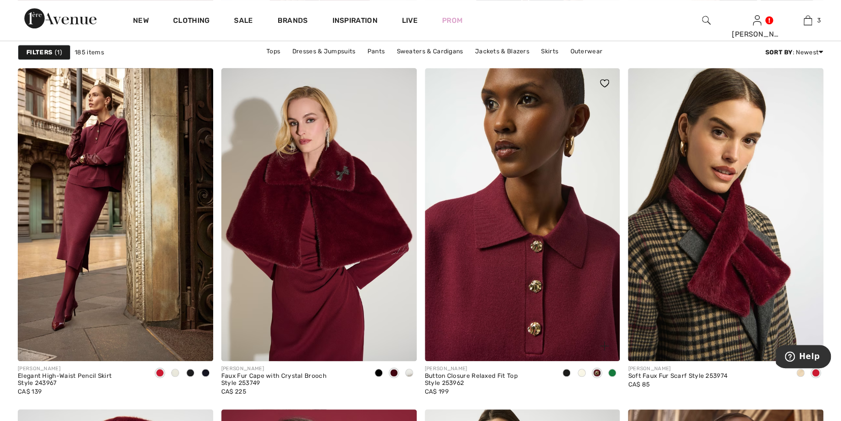
click at [540, 261] on img at bounding box center [523, 214] width 196 height 293
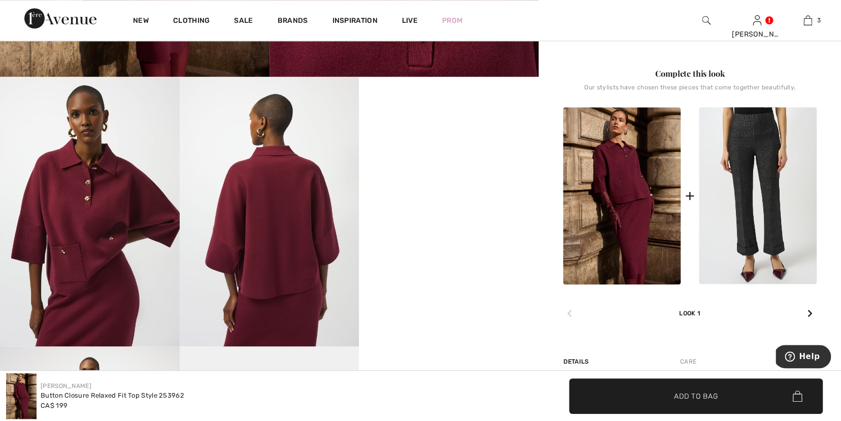
scroll to position [388, 0]
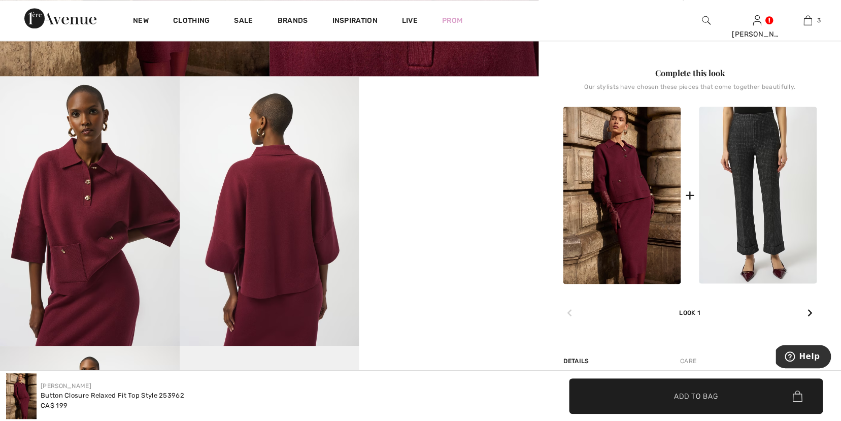
click at [622, 215] on img at bounding box center [622, 195] width 118 height 177
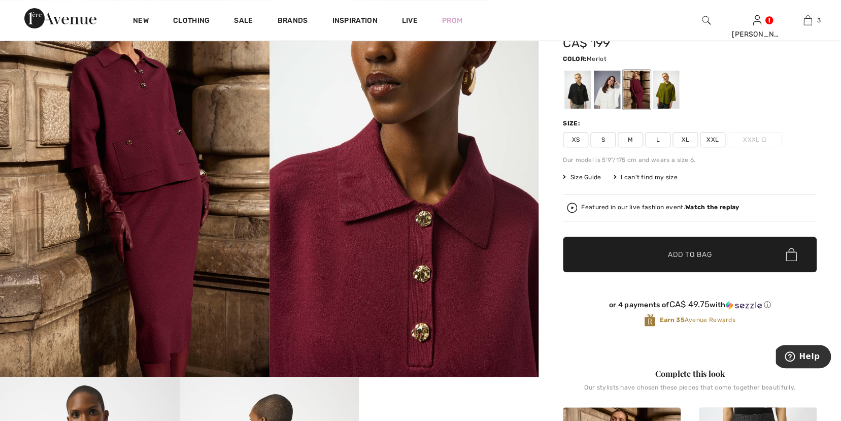
scroll to position [0, 0]
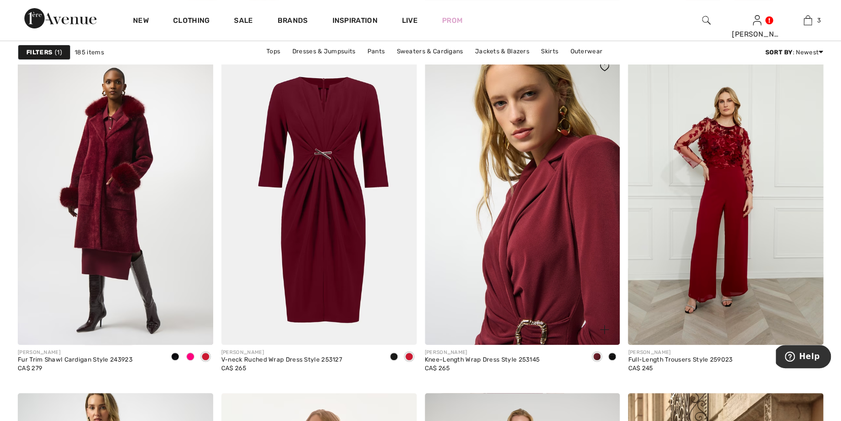
scroll to position [3409, 0]
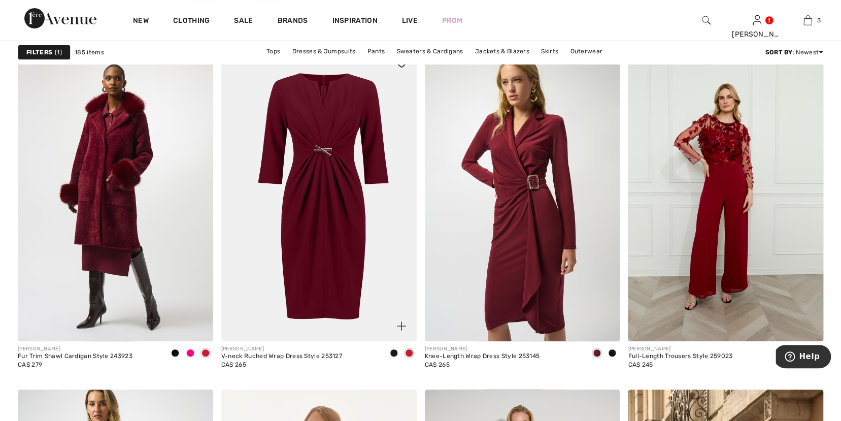
click at [327, 222] on img at bounding box center [319, 194] width 196 height 293
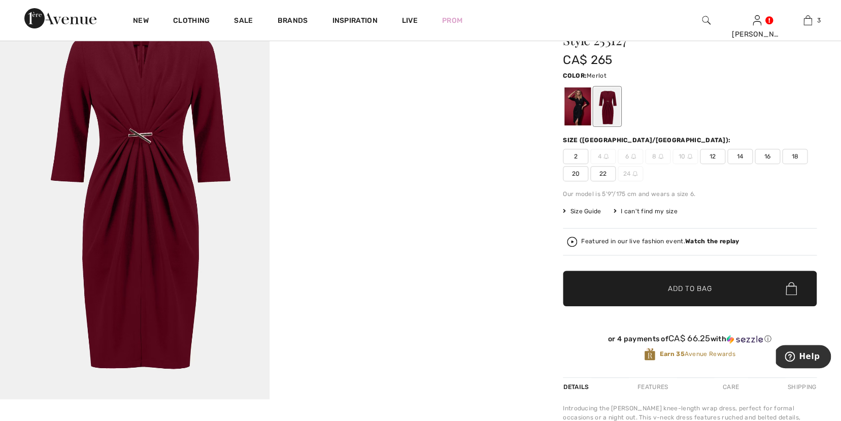
scroll to position [68, 0]
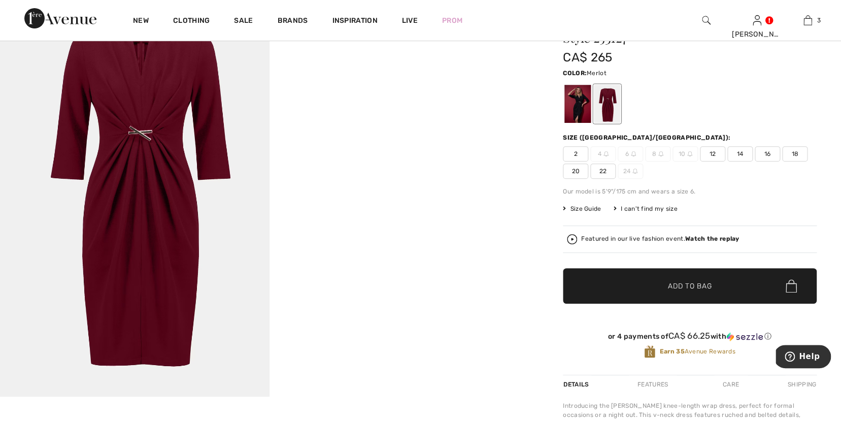
click at [604, 107] on div at bounding box center [607, 104] width 26 height 38
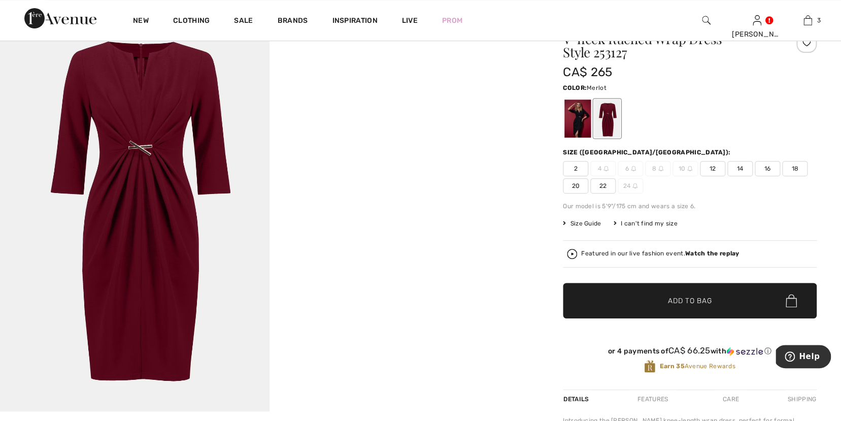
scroll to position [143, 0]
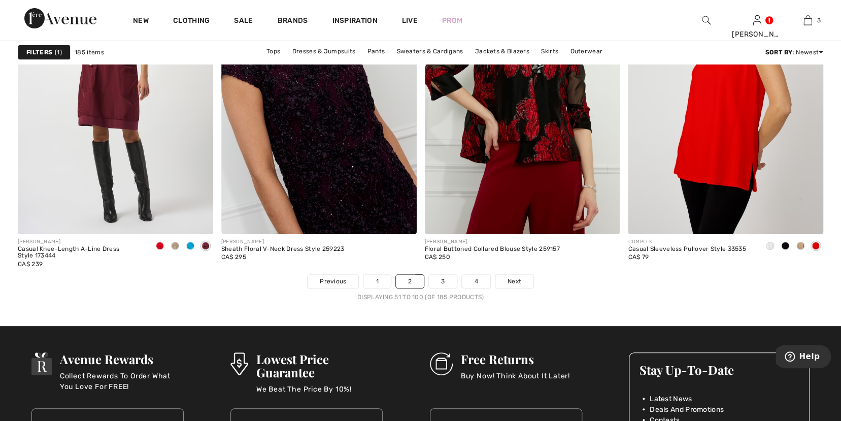
scroll to position [5166, 0]
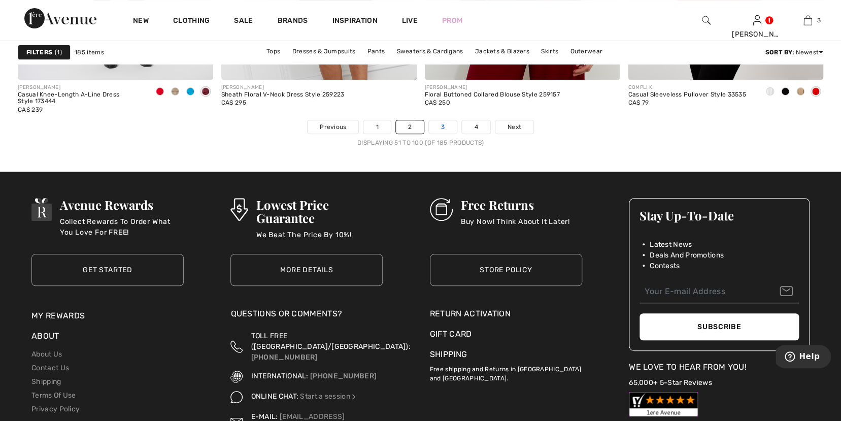
click at [445, 126] on link "3" at bounding box center [443, 126] width 28 height 13
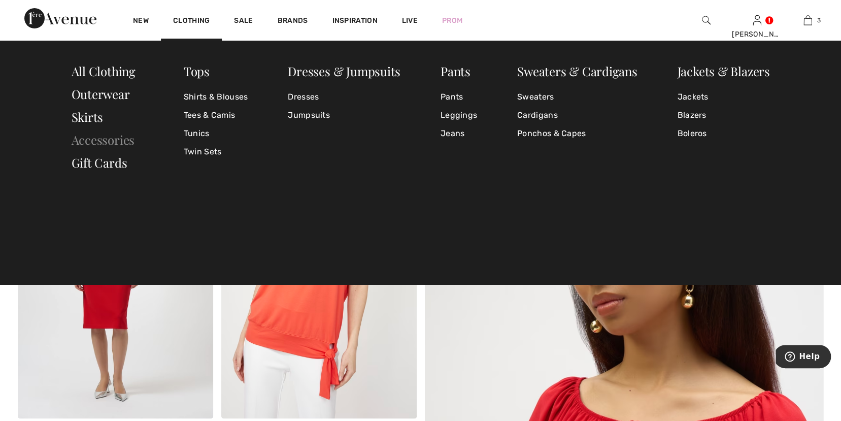
click at [105, 142] on link "Accessories" at bounding box center [103, 140] width 63 height 16
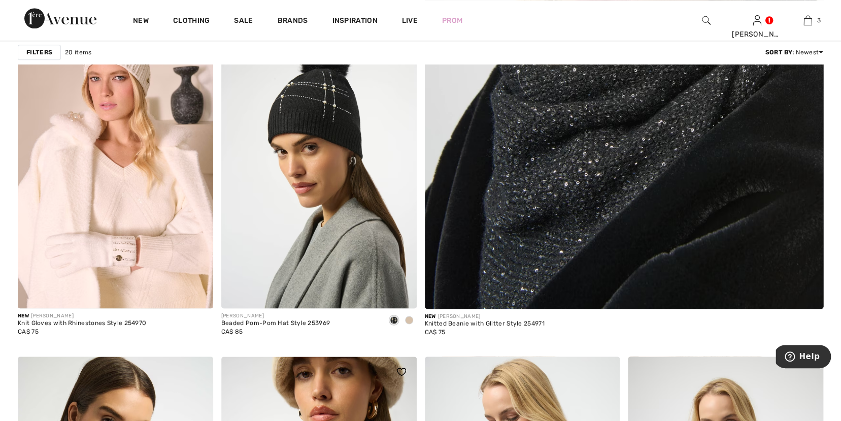
scroll to position [477, 0]
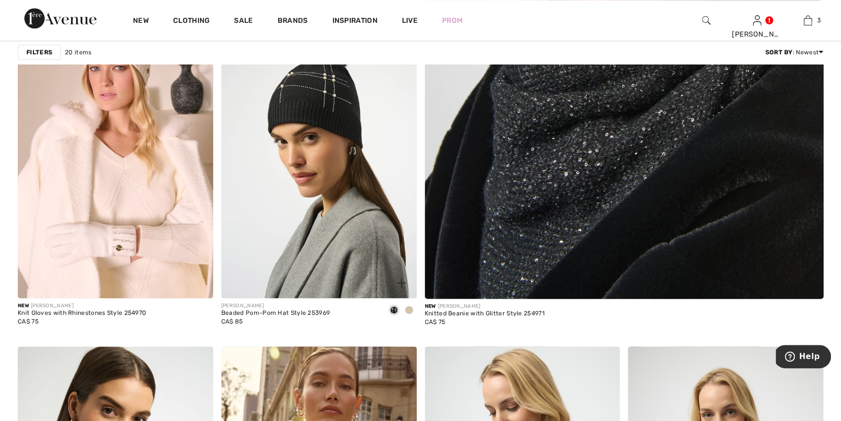
click at [409, 310] on span at bounding box center [409, 310] width 8 height 8
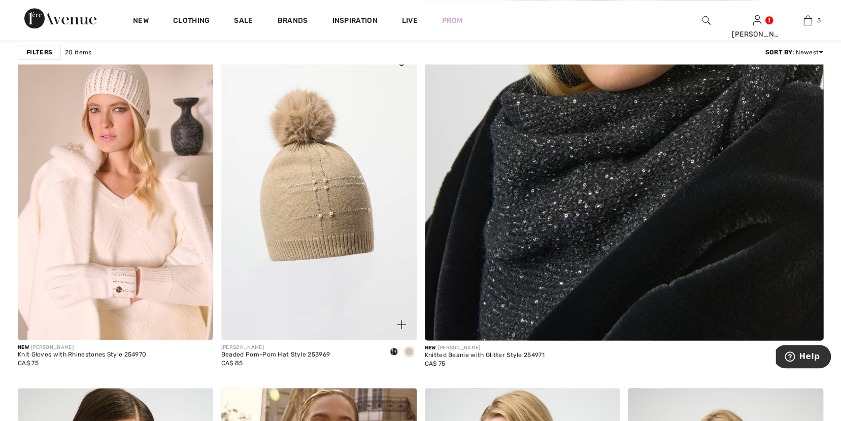
scroll to position [434, 0]
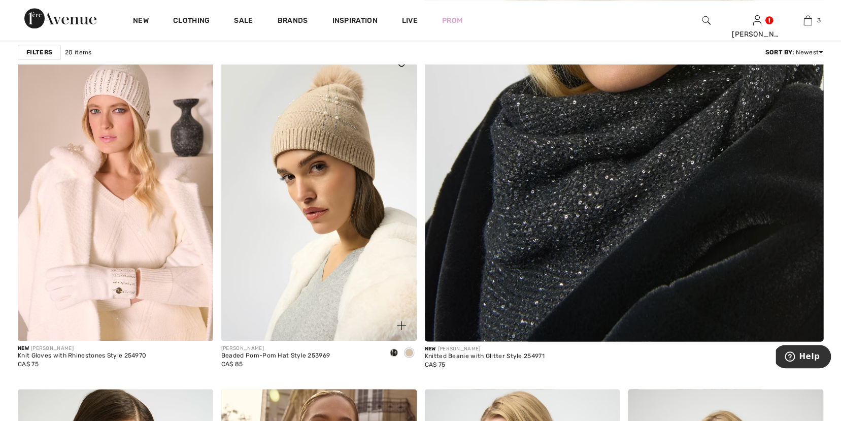
click at [395, 351] on span at bounding box center [394, 352] width 8 height 8
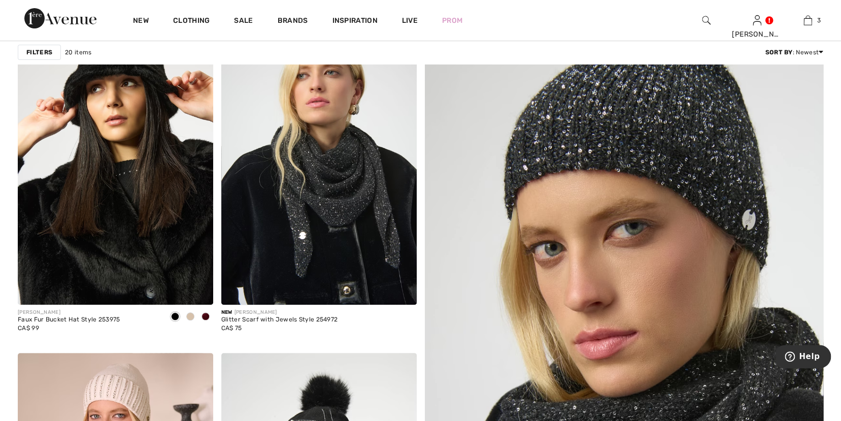
scroll to position [0, 0]
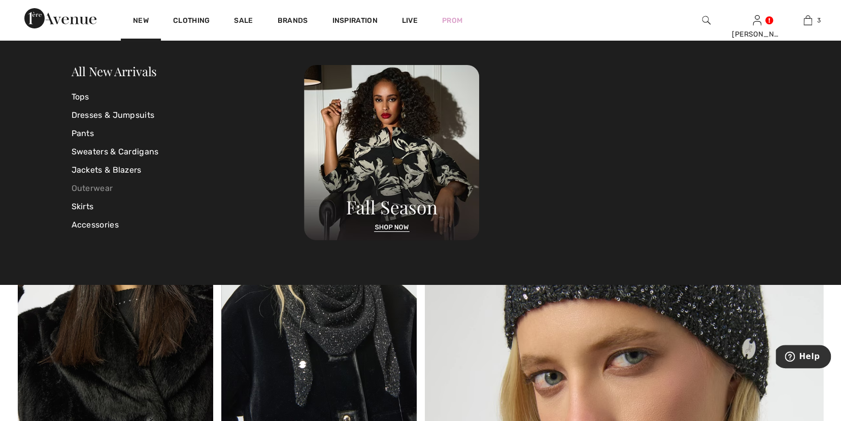
click at [98, 185] on link "Outerwear" at bounding box center [188, 188] width 233 height 18
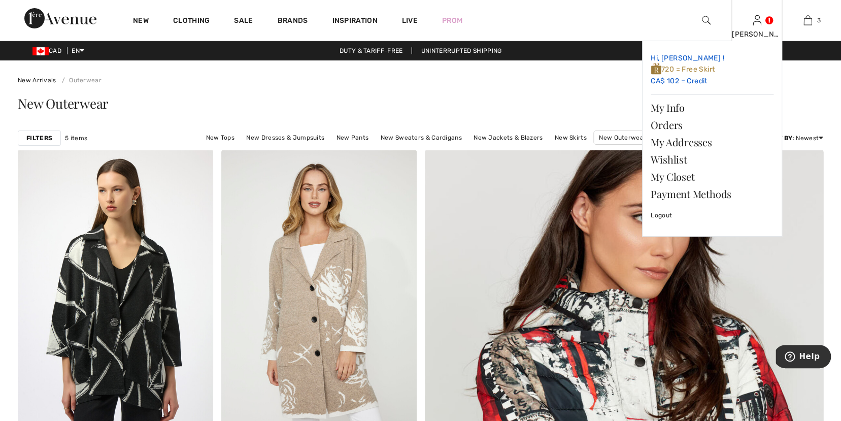
click at [705, 69] on span "720 = Free Skirt" at bounding box center [683, 69] width 64 height 9
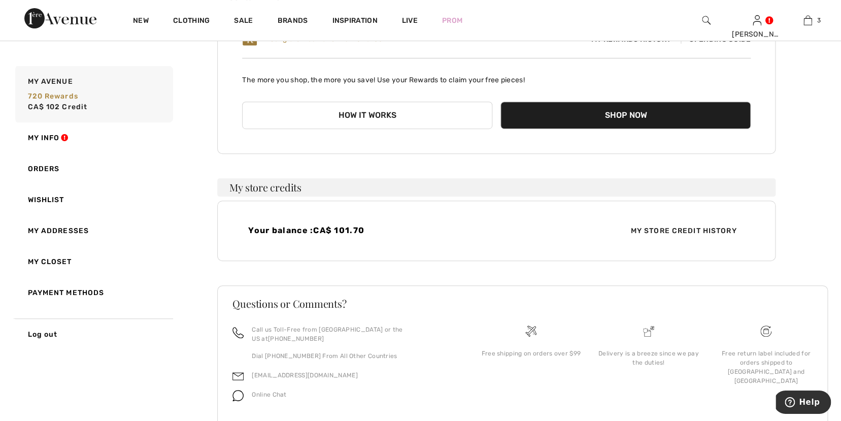
scroll to position [101, 0]
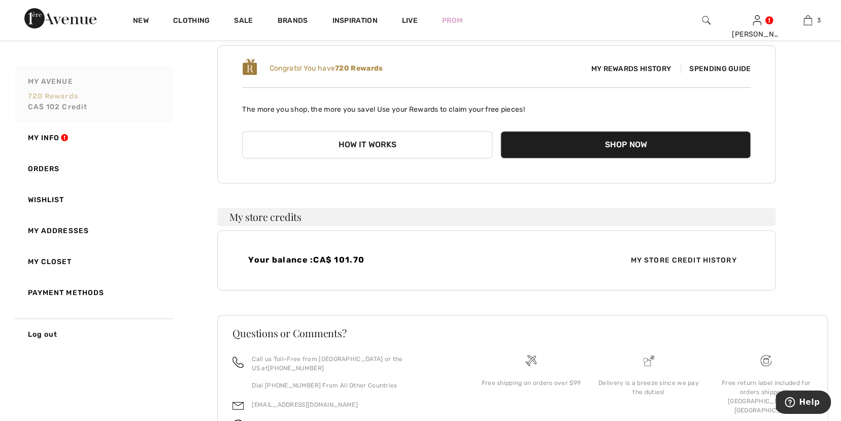
click at [58, 97] on span "720 rewards" at bounding box center [53, 96] width 50 height 9
click at [731, 68] on span "Spending Guide" at bounding box center [716, 68] width 70 height 9
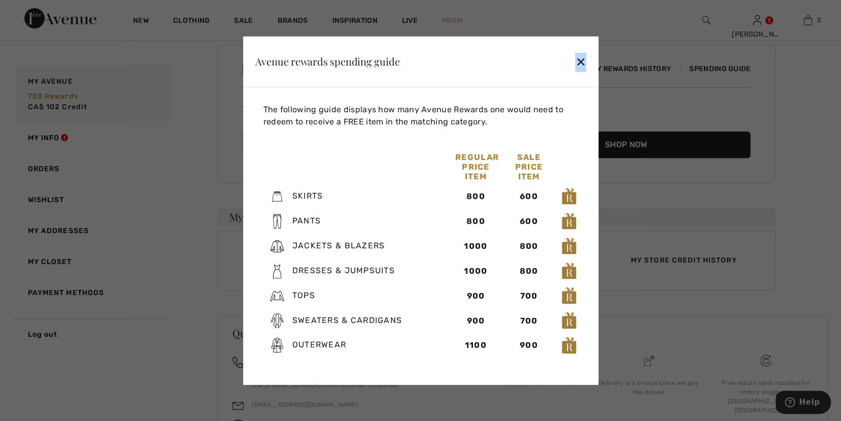
click at [582, 62] on div "✕" at bounding box center [580, 61] width 11 height 21
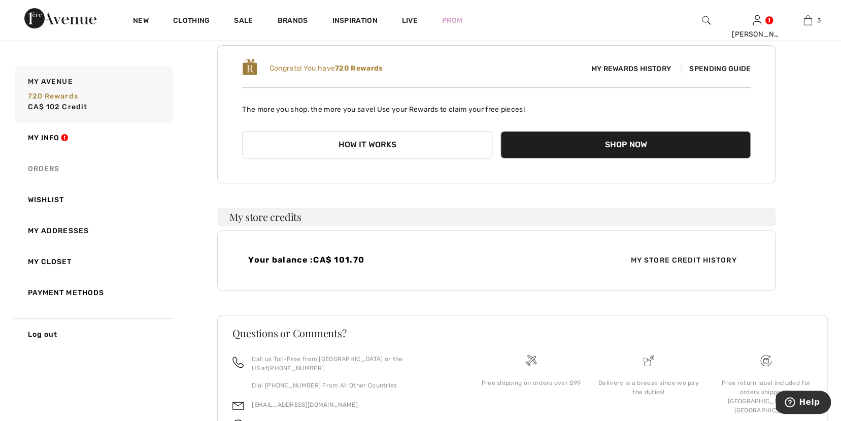
click at [48, 167] on link "Orders" at bounding box center [93, 168] width 160 height 31
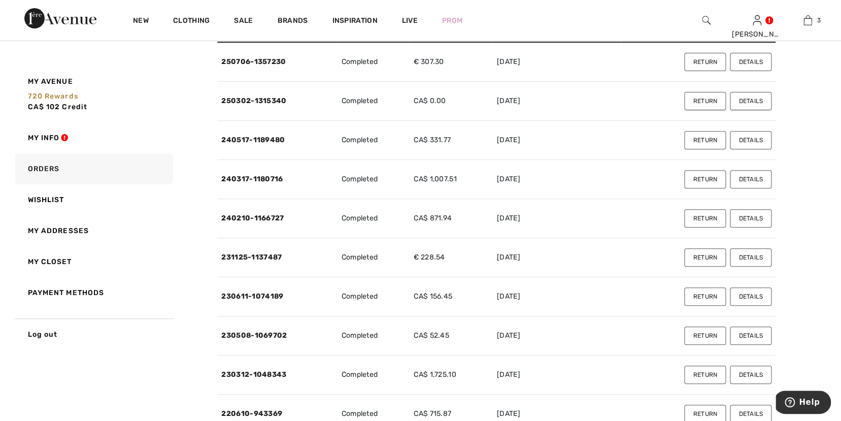
scroll to position [0, 0]
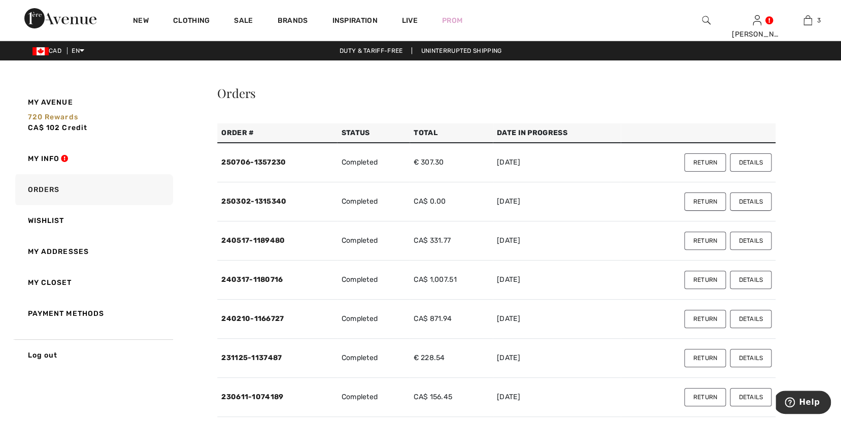
click at [753, 161] on button "Details" at bounding box center [751, 162] width 42 height 18
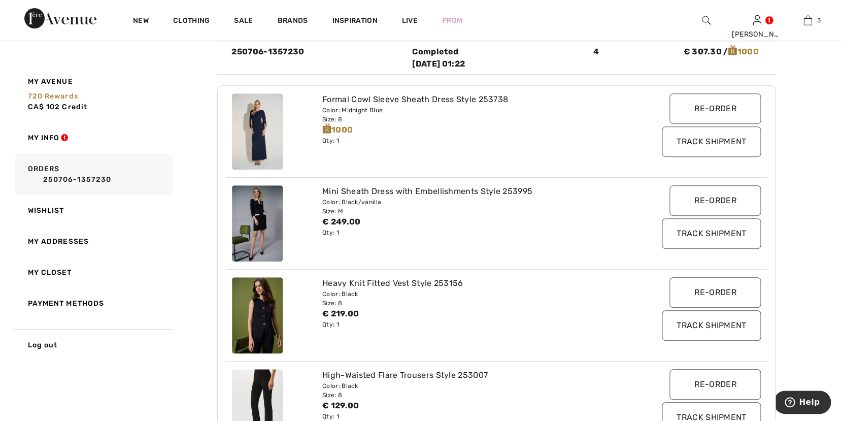
scroll to position [123, 0]
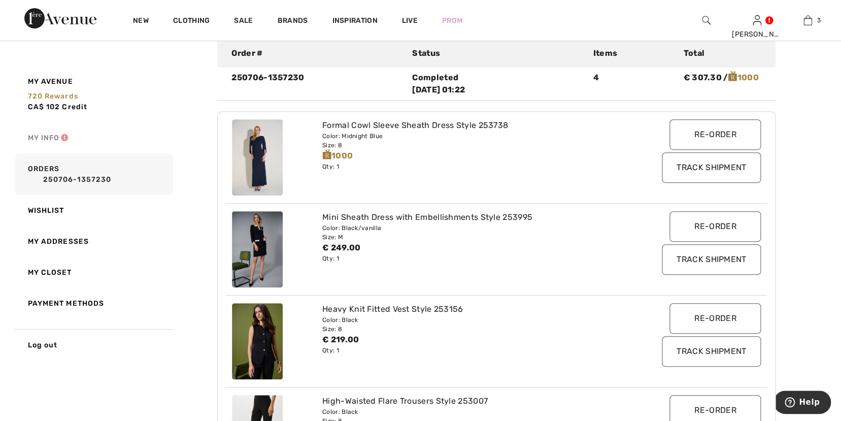
click at [56, 142] on link "My Info" at bounding box center [93, 137] width 160 height 31
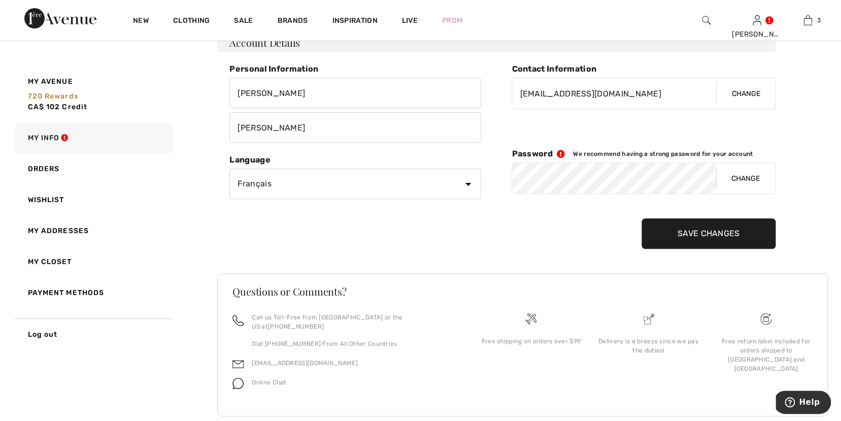
scroll to position [60, 0]
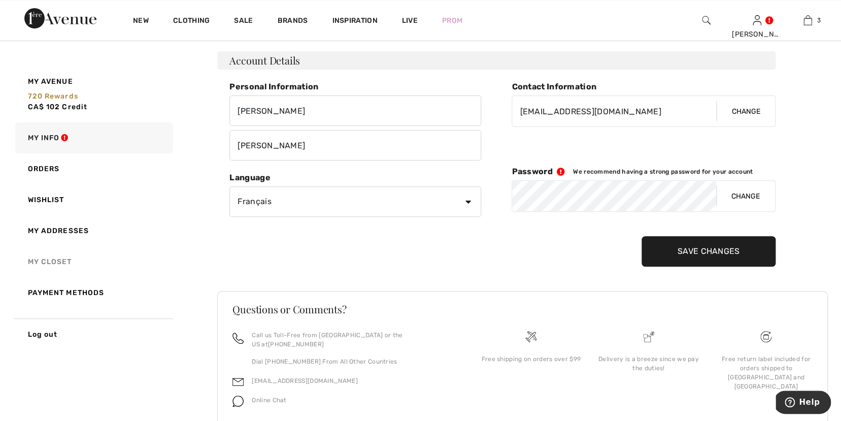
click at [60, 259] on link "My Closet" at bounding box center [93, 261] width 160 height 31
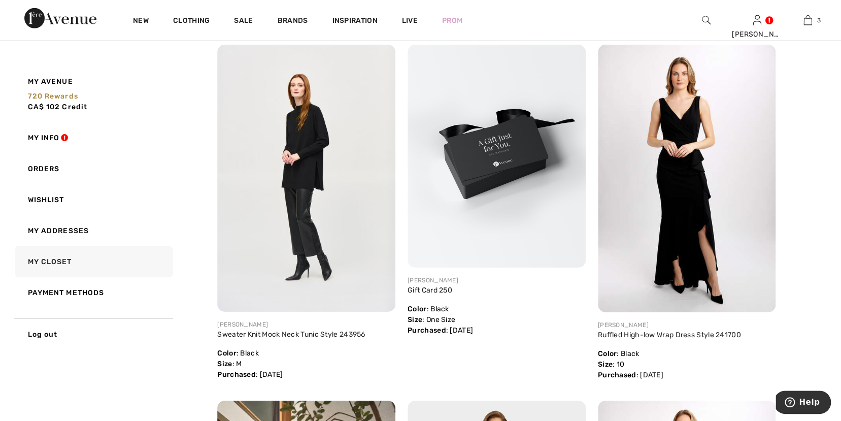
scroll to position [1221, 0]
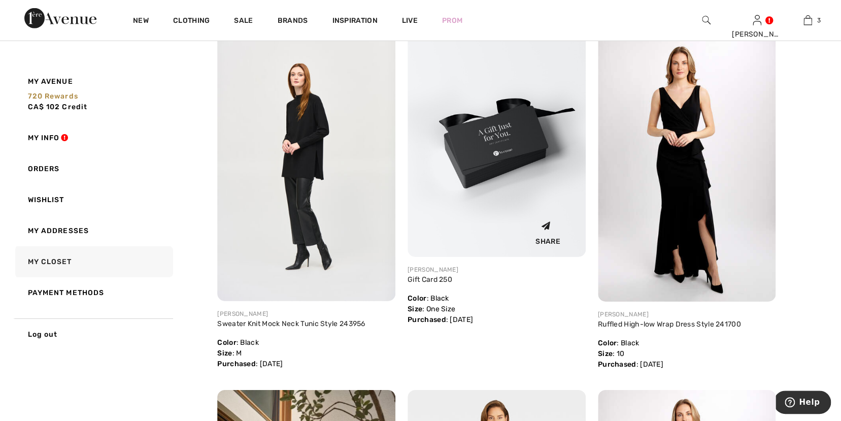
click at [480, 201] on img at bounding box center [497, 145] width 178 height 222
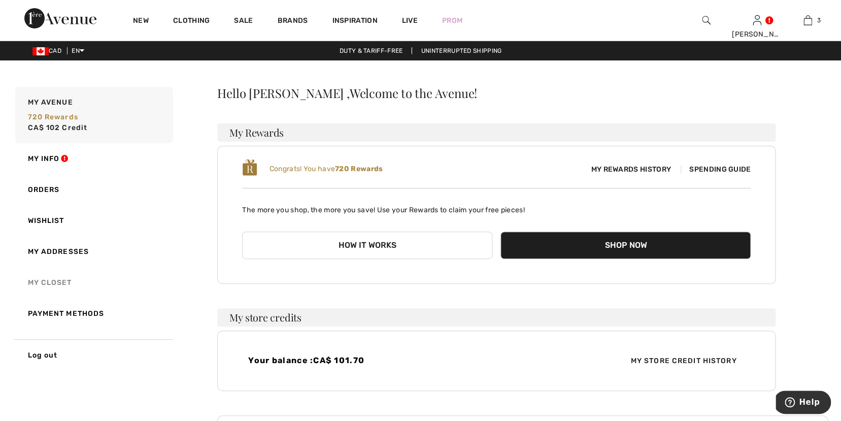
click at [56, 283] on link "My Closet" at bounding box center [93, 282] width 160 height 31
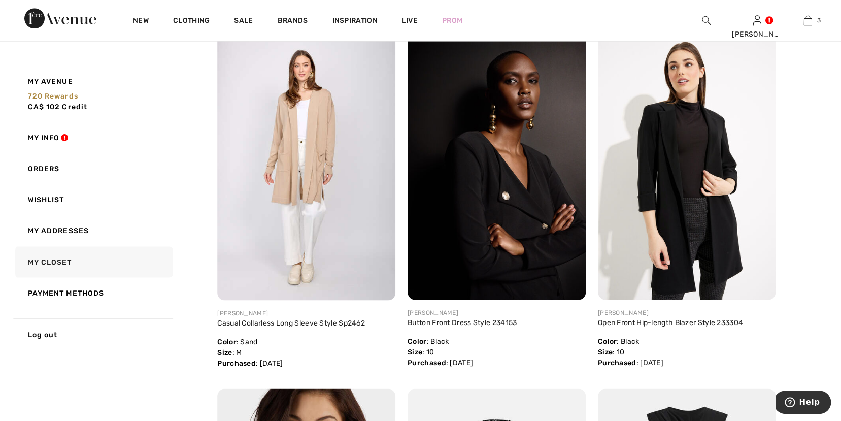
scroll to position [2290, 0]
click at [530, 239] on img at bounding box center [497, 165] width 178 height 267
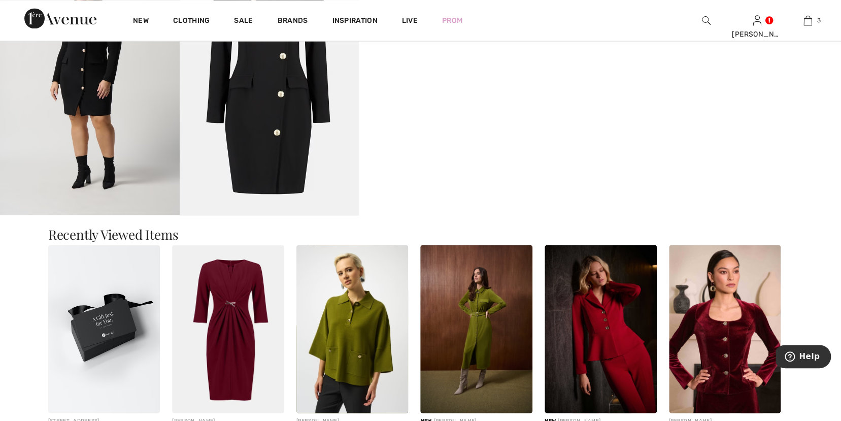
scroll to position [571, 0]
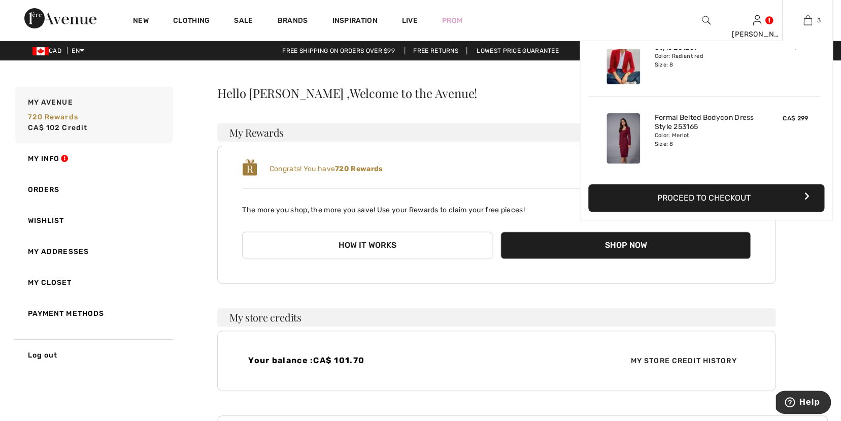
scroll to position [62, 0]
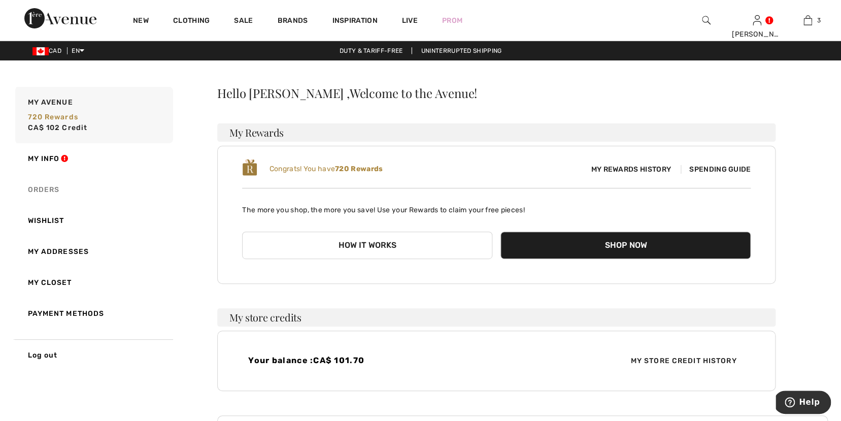
click at [46, 187] on link "Orders" at bounding box center [93, 189] width 160 height 31
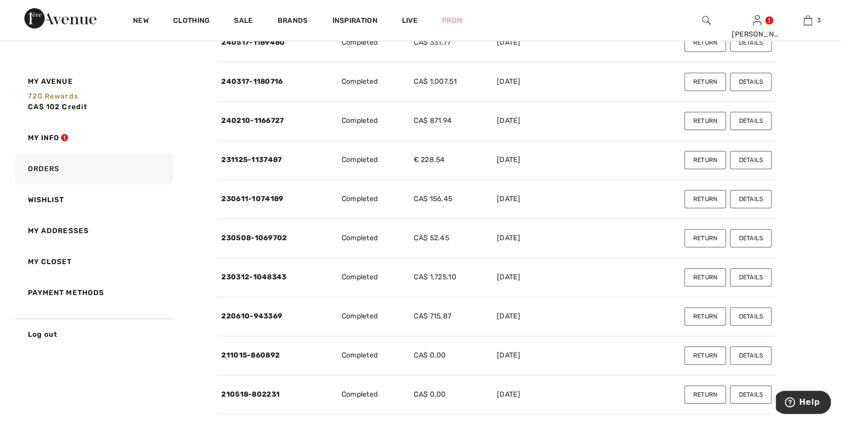
scroll to position [261, 0]
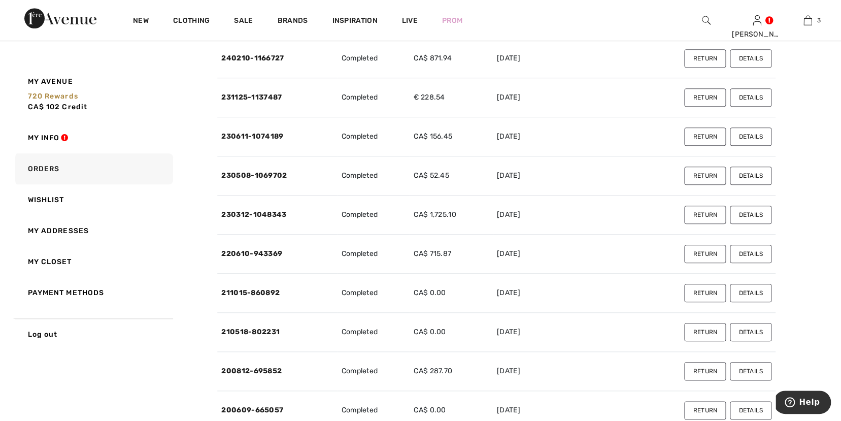
click at [752, 214] on button "Details" at bounding box center [751, 215] width 42 height 18
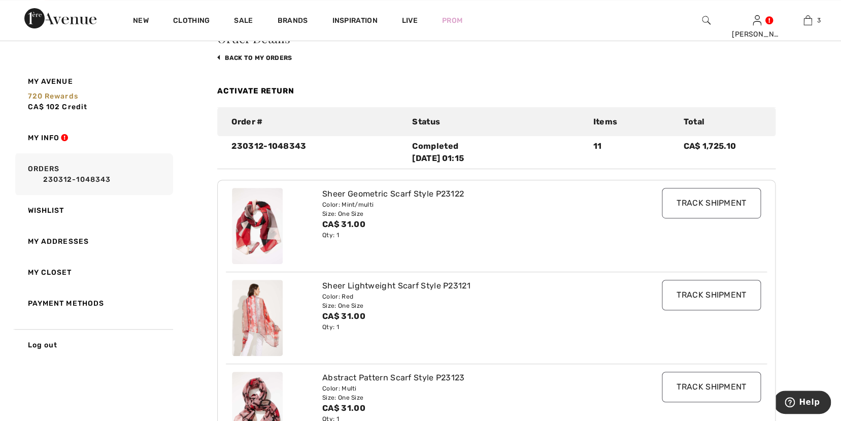
scroll to position [0, 0]
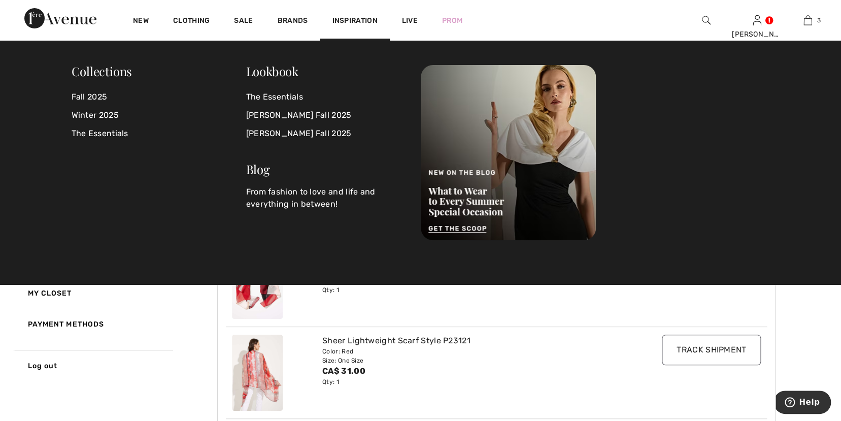
click at [355, 24] on span "Inspiration" at bounding box center [354, 21] width 45 height 11
